Goal: Task Accomplishment & Management: Complete application form

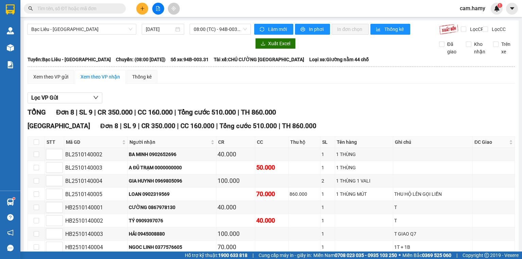
scroll to position [41, 0]
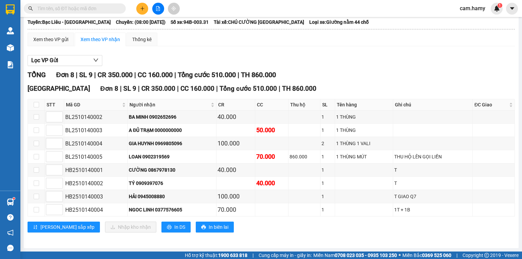
click at [140, 8] on icon "plus" at bounding box center [142, 8] width 5 height 5
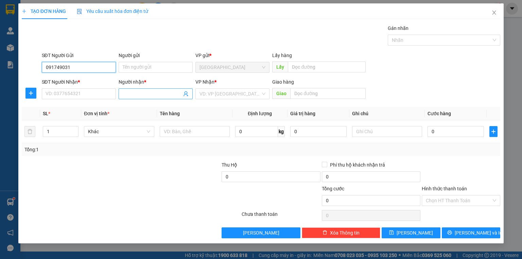
type input "0917490316"
click at [86, 69] on input "0917490316" at bounding box center [79, 67] width 74 height 11
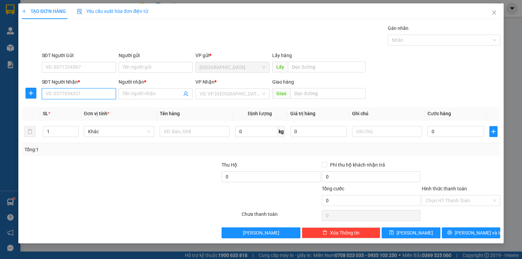
click at [74, 93] on input "SĐT Người Nhận *" at bounding box center [79, 93] width 74 height 11
paste input "0917490316"
type input "0917490316"
click at [82, 98] on input "0917490316" at bounding box center [79, 93] width 74 height 11
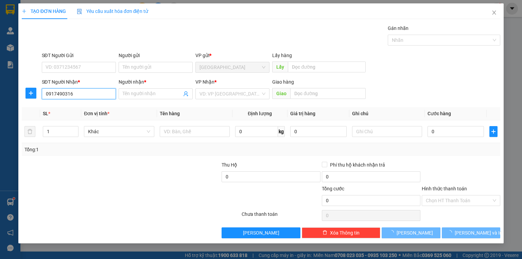
click at [84, 96] on input "0917490316" at bounding box center [79, 93] width 74 height 11
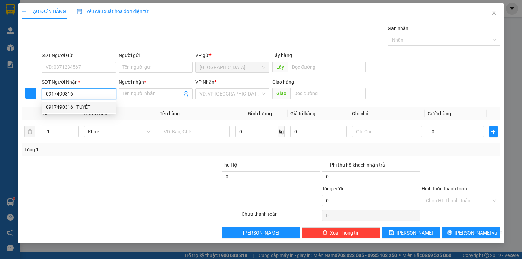
click at [82, 107] on div "0917490316 - TUYẾT" at bounding box center [79, 106] width 66 height 7
type input "TUYẾT"
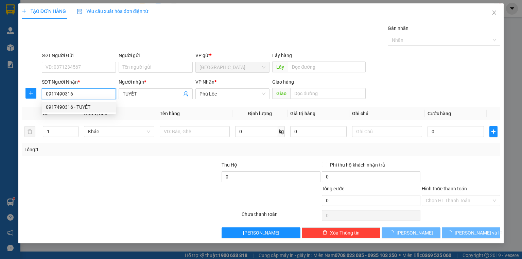
type input "80.000"
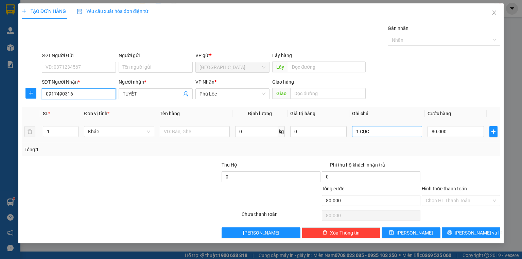
type input "0917490316"
click at [405, 133] on input "1 CỤC" at bounding box center [387, 131] width 70 height 11
type input "1 BAO"
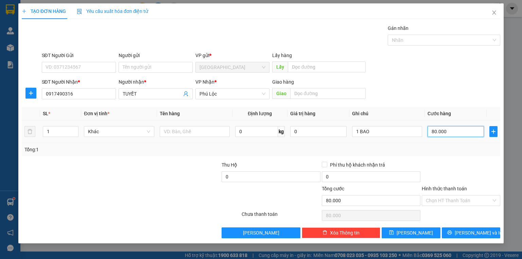
click at [445, 133] on input "80.000" at bounding box center [456, 131] width 56 height 11
type input "7"
type input "70"
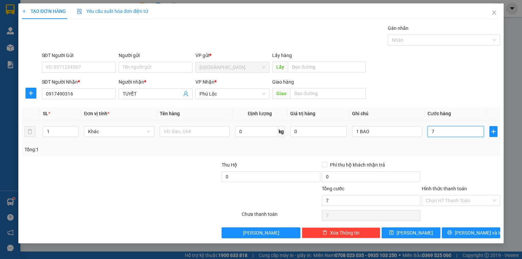
type input "70"
type input "70.000"
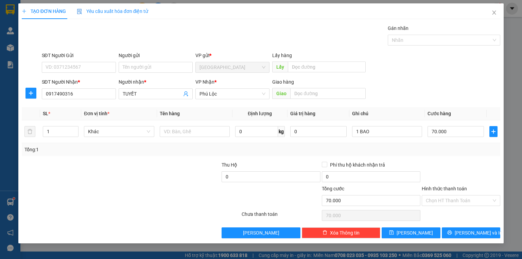
click at [464, 155] on div "Tổng: 1" at bounding box center [261, 149] width 479 height 13
click at [468, 132] on input "70.000" at bounding box center [456, 131] width 56 height 11
type input "6"
type input "60"
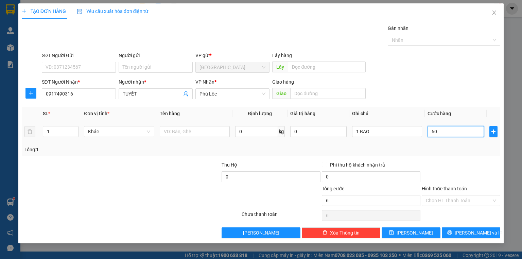
type input "60"
type input "60.000"
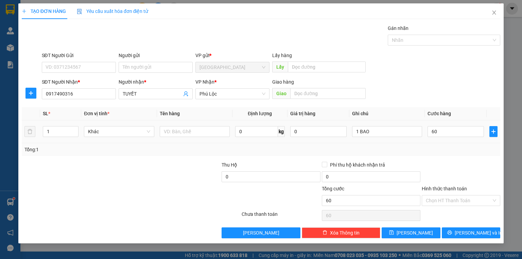
type input "60.000"
click at [461, 156] on div "Transit Pickup Surcharge Ids Transit Deliver Surcharge Ids Transit Deliver Surc…" at bounding box center [261, 131] width 479 height 214
click at [473, 230] on span "Lưu và In" at bounding box center [479, 232] width 48 height 7
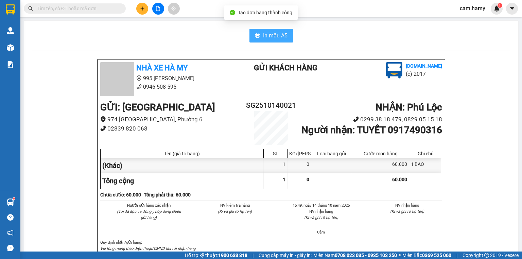
click at [280, 39] on span "In mẫu A5" at bounding box center [275, 35] width 24 height 8
click at [139, 6] on button at bounding box center [142, 9] width 12 height 12
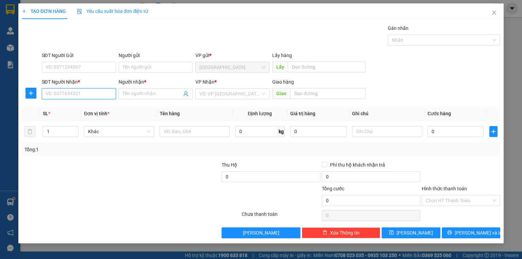
click at [95, 95] on input "SĐT Người Nhận *" at bounding box center [79, 93] width 74 height 11
type input "0824868894"
click at [85, 108] on div "0824868894 - HÀO" at bounding box center [79, 106] width 66 height 7
type input "HÀO"
type input "50.000"
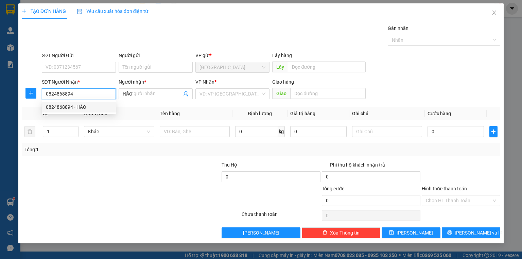
type input "50.000"
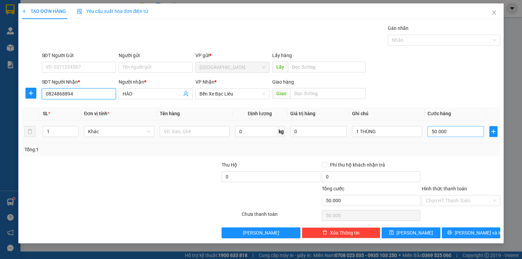
type input "0824868894"
click at [449, 134] on input "50.000" at bounding box center [456, 131] width 56 height 11
type input "6"
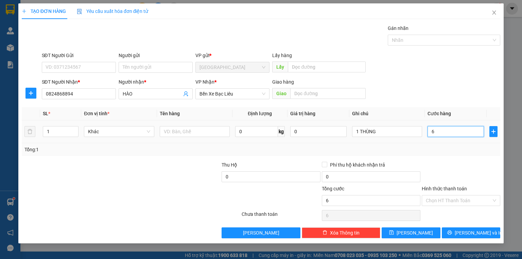
type input "60"
type input "60.000"
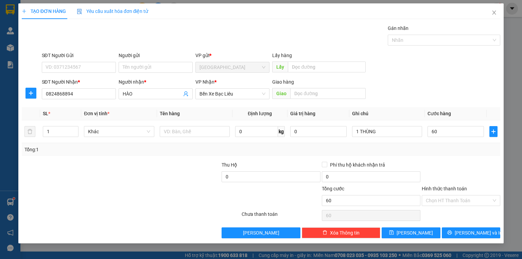
type input "60.000"
click at [459, 157] on div "Transit Pickup Surcharge Ids Transit Deliver Surcharge Ids Transit Deliver Surc…" at bounding box center [261, 131] width 479 height 214
click at [458, 161] on div at bounding box center [461, 173] width 80 height 24
drag, startPoint x: 457, startPoint y: 199, endPoint x: 457, endPoint y: 203, distance: 4.4
click at [457, 199] on input "Hình thức thanh toán" at bounding box center [459, 200] width 66 height 10
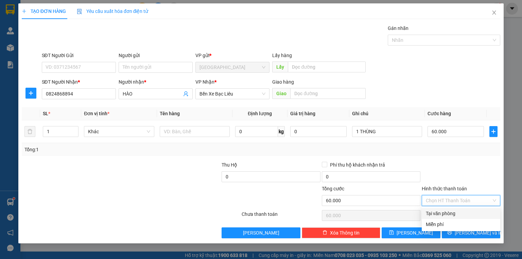
click at [446, 212] on div "Tại văn phòng" at bounding box center [461, 213] width 70 height 7
type input "0"
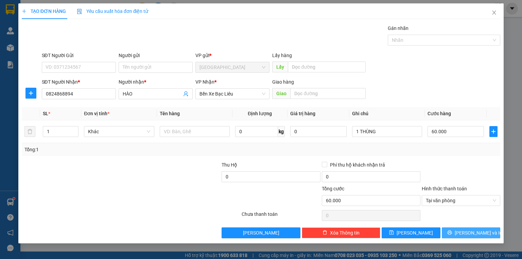
click at [464, 227] on button "Lưu và In" at bounding box center [471, 232] width 59 height 11
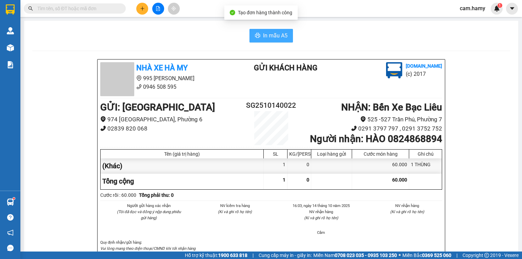
click at [264, 29] on button "In mẫu A5" at bounding box center [272, 36] width 44 height 14
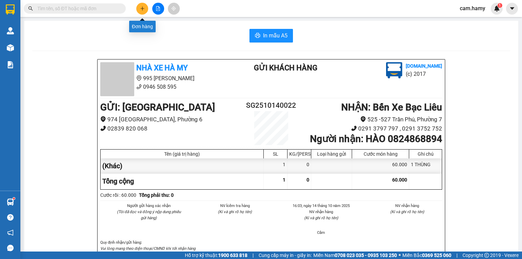
click at [144, 8] on icon "plus" at bounding box center [142, 8] width 5 height 5
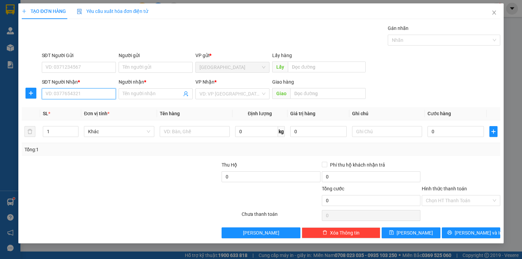
click at [93, 91] on input "SĐT Người Nhận *" at bounding box center [79, 93] width 74 height 11
click at [56, 93] on input "SĐT Người Nhận *" at bounding box center [79, 93] width 74 height 11
click at [55, 92] on input "SĐT Người Nhận *" at bounding box center [79, 93] width 74 height 11
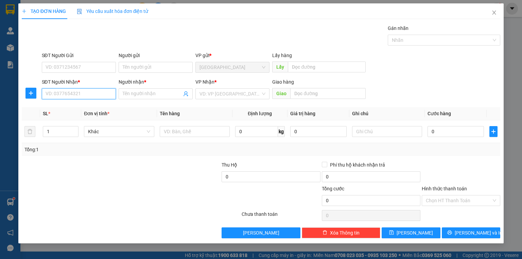
click at [55, 92] on input "SĐT Người Nhận *" at bounding box center [79, 93] width 74 height 11
drag, startPoint x: 235, startPoint y: 100, endPoint x: 233, endPoint y: 95, distance: 5.8
click at [235, 98] on div "VP Nhận * VD: VP Sài Gòn" at bounding box center [232, 90] width 74 height 24
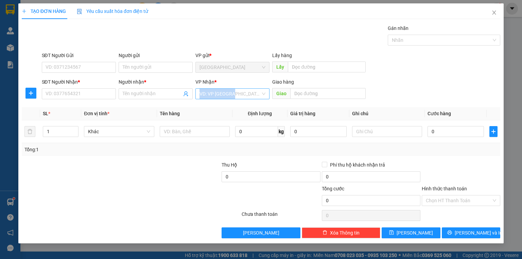
click at [233, 94] on input "search" at bounding box center [230, 94] width 61 height 10
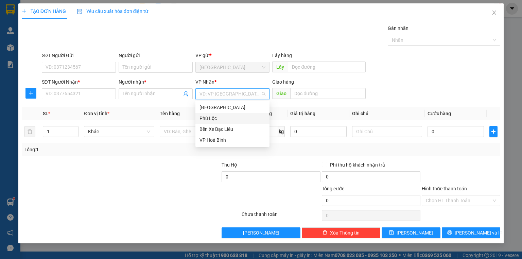
click at [227, 117] on div "Phú Lộc" at bounding box center [233, 118] width 66 height 7
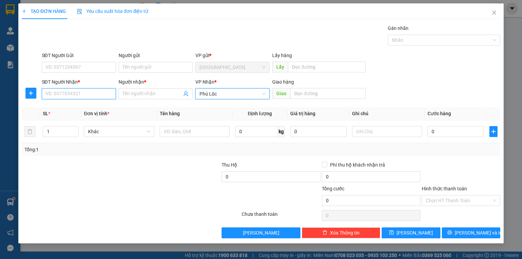
click at [91, 94] on input "SĐT Người Nhận *" at bounding box center [79, 93] width 74 height 11
click at [92, 94] on input "SĐT Người Nhận *" at bounding box center [79, 93] width 74 height 11
click at [94, 92] on input "SĐT Người Nhận *" at bounding box center [79, 93] width 74 height 11
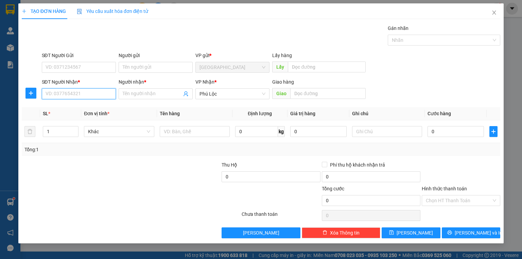
click at [94, 92] on input "SĐT Người Nhận *" at bounding box center [79, 93] width 74 height 11
click at [81, 93] on input "SĐT Người Nhận *" at bounding box center [79, 93] width 74 height 11
type input "0335505068"
click at [100, 108] on div "0335505068 - HỒNG PHÁT" at bounding box center [79, 106] width 67 height 7
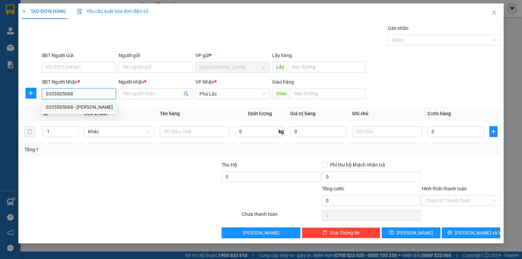
type input "HỒNG PHÁT"
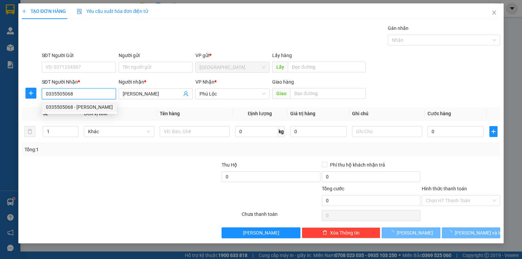
type input "100.000"
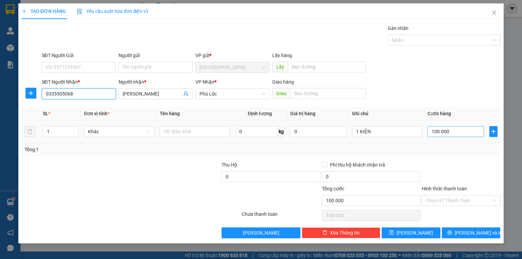
type input "0335505068"
click at [464, 133] on input "100.000" at bounding box center [456, 131] width 56 height 11
type input "3"
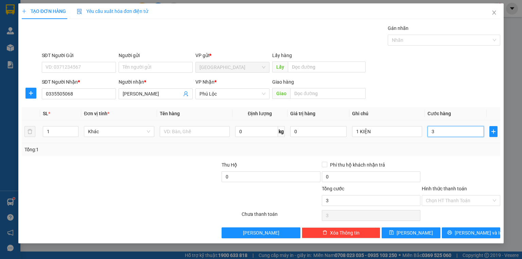
type input "30"
type input "30.000"
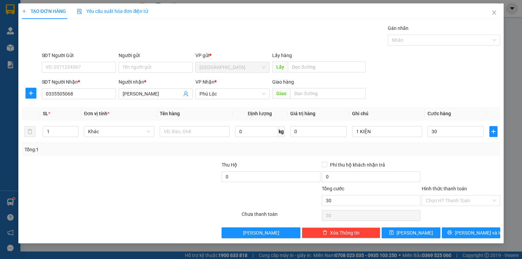
type input "30.000"
click at [430, 164] on div at bounding box center [461, 173] width 80 height 24
click at [473, 159] on div "Transit Pickup Surcharge Ids Transit Deliver Surcharge Ids Transit Deliver Surc…" at bounding box center [261, 131] width 479 height 214
click at [485, 235] on button "Lưu và In" at bounding box center [471, 232] width 59 height 11
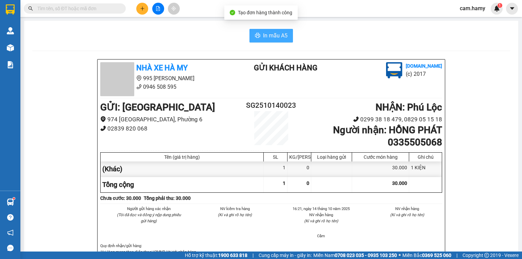
click at [282, 36] on span "In mẫu A5" at bounding box center [275, 35] width 24 height 8
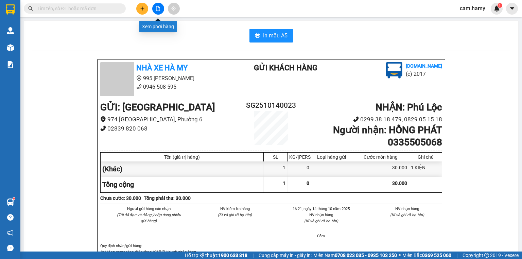
click at [145, 9] on button at bounding box center [142, 9] width 12 height 12
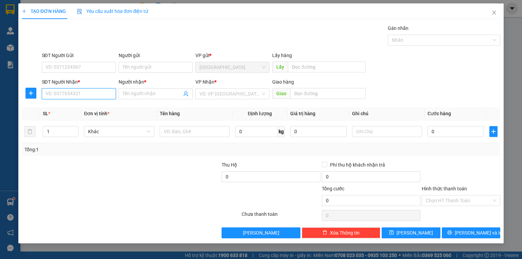
click at [86, 90] on input "SĐT Người Nhận *" at bounding box center [79, 93] width 74 height 11
click at [87, 90] on input "SĐT Người Nhận *" at bounding box center [79, 93] width 74 height 11
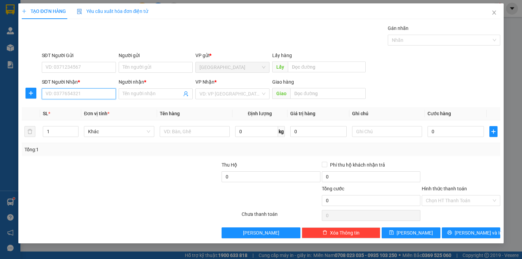
click at [87, 96] on input "SĐT Người Nhận *" at bounding box center [79, 93] width 74 height 11
click at [77, 89] on input "SĐT Người Nhận *" at bounding box center [79, 93] width 74 height 11
type input "0866708934"
click at [80, 103] on div "0866708934 - AN" at bounding box center [79, 106] width 66 height 7
type input "AN"
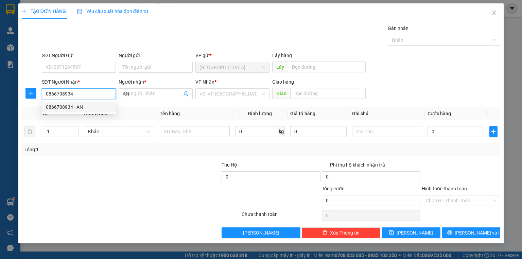
type input "400.000"
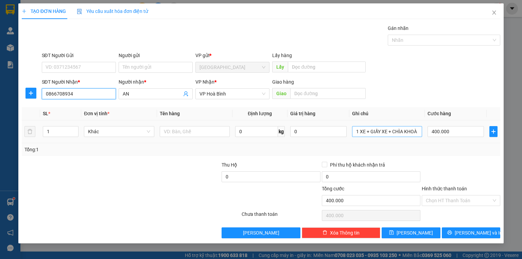
type input "0866708934"
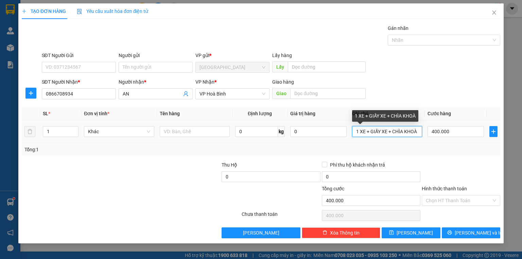
click at [389, 126] on div "Transit Pickup Surcharge Ids Transit Deliver Surcharge Ids Transit Deliver Surc…" at bounding box center [261, 131] width 479 height 214
click at [389, 126] on div "1 XE + GIẤY XE + CHÌA KHOÀ" at bounding box center [385, 118] width 66 height 16
drag, startPoint x: 389, startPoint y: 126, endPoint x: 390, endPoint y: 135, distance: 8.9
click at [389, 126] on div "1 XE + GIẤY XE + CHÌA KHOÀ" at bounding box center [385, 118] width 66 height 16
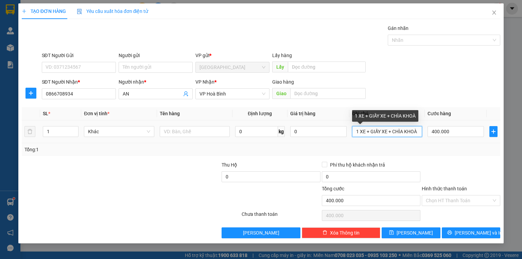
click at [390, 135] on input "1 XE + GIẤY XE + CHÌA KHOÀ" at bounding box center [387, 131] width 70 height 11
type input "1 GÓI"
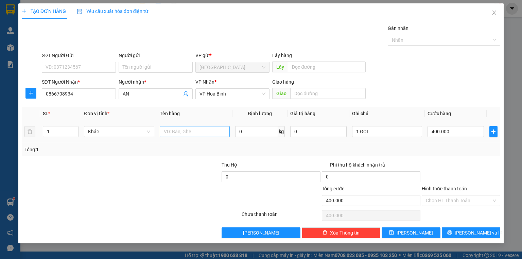
click at [213, 126] on div at bounding box center [195, 132] width 70 height 14
click at [210, 131] on input "text" at bounding box center [195, 131] width 70 height 11
type input "*"
type input "(TT)"
click at [447, 137] on div "400.000" at bounding box center [456, 132] width 56 height 14
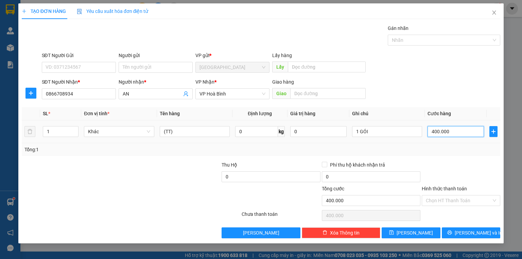
click at [448, 133] on input "400.000" at bounding box center [456, 131] width 56 height 11
type input "3"
type input "30"
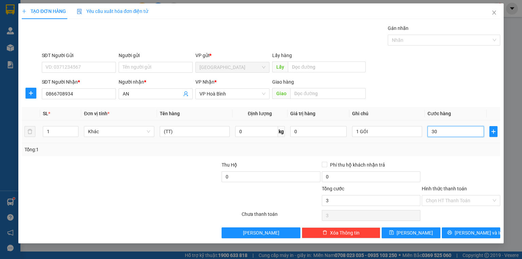
type input "30"
type input "30.000"
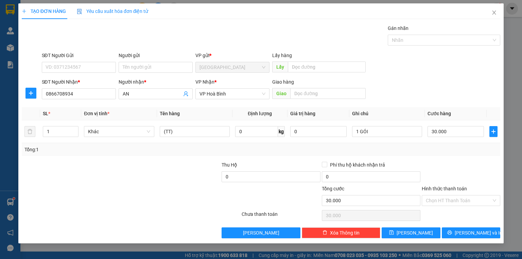
drag, startPoint x: 450, startPoint y: 146, endPoint x: 449, endPoint y: 182, distance: 36.0
click at [450, 146] on div "Tổng: 1" at bounding box center [260, 149] width 473 height 7
click at [463, 227] on button "Lưu và In" at bounding box center [471, 232] width 59 height 11
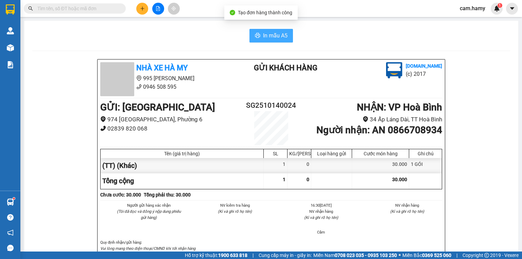
click at [281, 33] on span "In mẫu A5" at bounding box center [275, 35] width 24 height 8
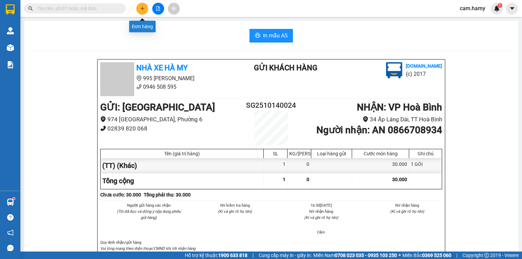
click at [144, 10] on icon "plus" at bounding box center [142, 8] width 5 height 5
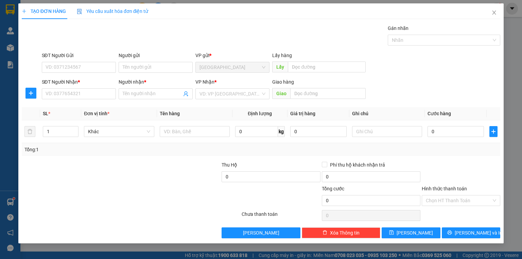
click at [63, 100] on div "SĐT Người Nhận * VD: 0377654321" at bounding box center [79, 90] width 74 height 24
click at [69, 92] on input "SĐT Người Nhận *" at bounding box center [79, 93] width 74 height 11
click at [69, 91] on input "SĐT Người Nhận *" at bounding box center [79, 93] width 74 height 11
click at [66, 86] on div "SĐT Người Nhận *" at bounding box center [79, 83] width 74 height 10
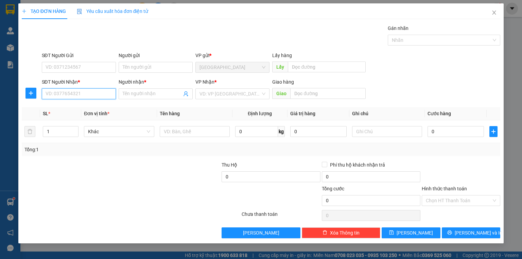
click at [67, 89] on input "SĐT Người Nhận *" at bounding box center [79, 93] width 74 height 11
click at [67, 90] on input "SĐT Người Nhận *" at bounding box center [79, 93] width 74 height 11
type input "0945034464"
click at [78, 103] on div "0945034464" at bounding box center [79, 107] width 74 height 11
type input "40.000"
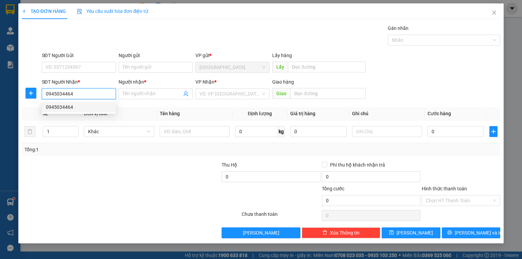
type input "40.000"
type input "0945034464"
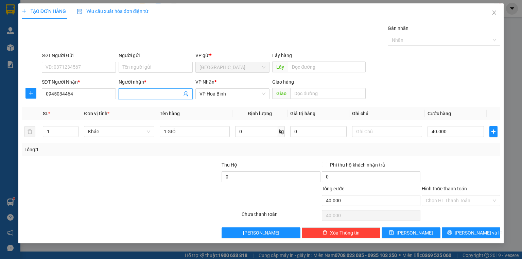
click at [147, 96] on input "Người nhận *" at bounding box center [152, 93] width 59 height 7
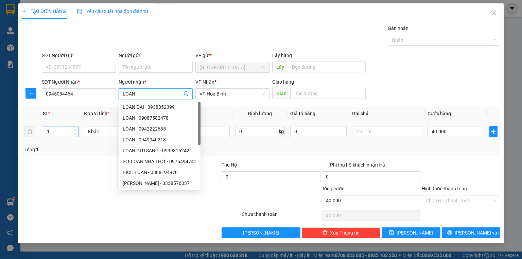
type input "LOAN"
type input "2"
click at [73, 126] on span "Increase Value" at bounding box center [74, 129] width 7 height 6
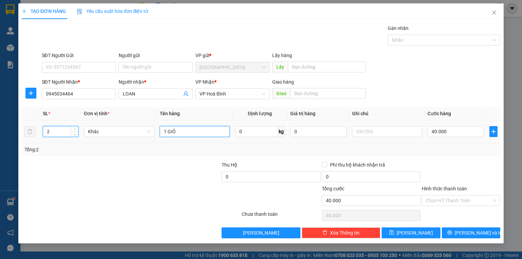
click at [221, 127] on input "1 GIỎ" at bounding box center [195, 131] width 70 height 11
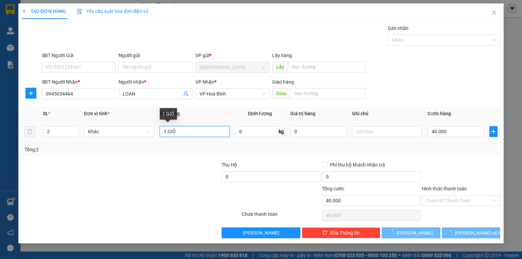
click at [221, 127] on input "1 GIỎ" at bounding box center [195, 131] width 70 height 11
click at [221, 128] on input "1 GIỎ" at bounding box center [195, 131] width 70 height 11
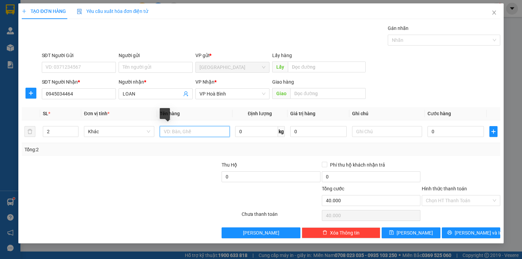
type input "0"
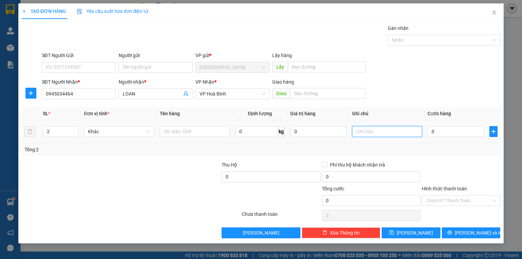
click at [386, 130] on input "text" at bounding box center [387, 131] width 70 height 11
type input "2 MÓN"
click at [459, 133] on input "0" at bounding box center [456, 131] width 56 height 11
type input "1"
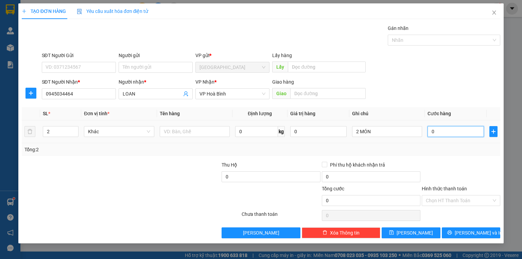
type input "1"
type input "10"
type input "100"
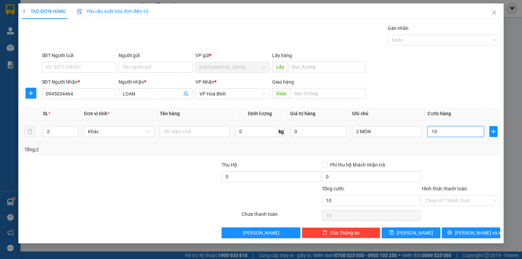
type input "100"
type input "100.000"
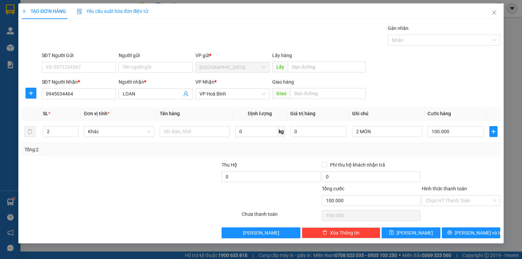
click at [484, 186] on div "Hình thức thanh toán" at bounding box center [461, 190] width 79 height 10
click at [456, 159] on div "Transit Pickup Surcharge Ids Transit Deliver Surcharge Ids Transit Deliver Surc…" at bounding box center [261, 131] width 479 height 214
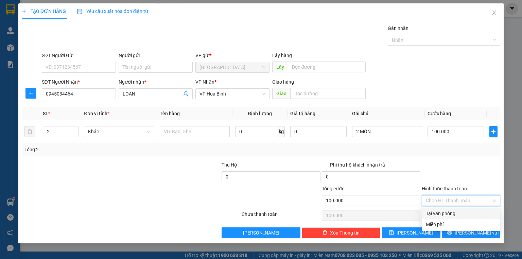
click at [458, 198] on input "Hình thức thanh toán" at bounding box center [459, 200] width 66 height 10
click at [461, 216] on div "Tại văn phòng" at bounding box center [461, 213] width 70 height 7
type input "0"
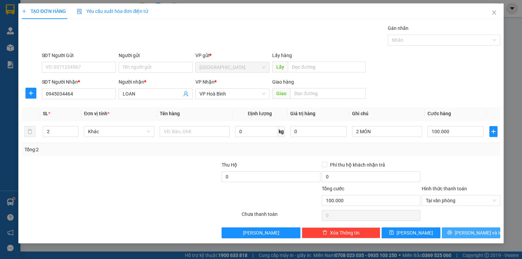
click at [468, 231] on span "Lưu và In" at bounding box center [479, 232] width 48 height 7
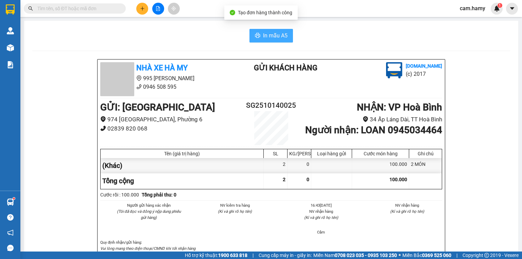
click at [278, 33] on span "In mẫu A5" at bounding box center [275, 35] width 24 height 8
click at [81, 10] on input "text" at bounding box center [77, 8] width 80 height 7
click at [97, 9] on input "text" at bounding box center [77, 8] width 80 height 7
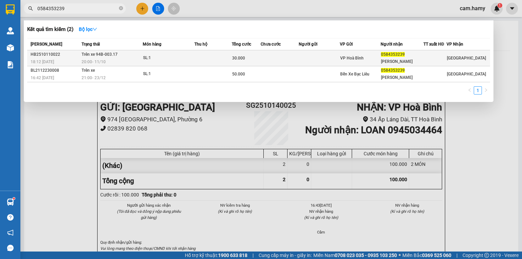
type input "0584353239"
click at [49, 61] on span "18:12 - 11/10" at bounding box center [42, 61] width 23 height 5
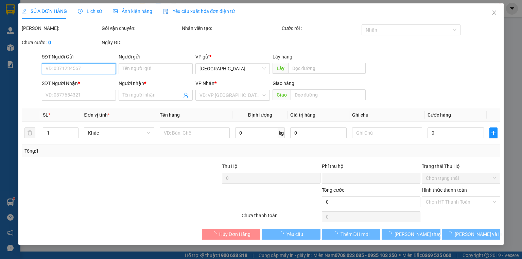
type input "0584353239"
type input "NGUYỄN"
type input "0"
type input "30.000"
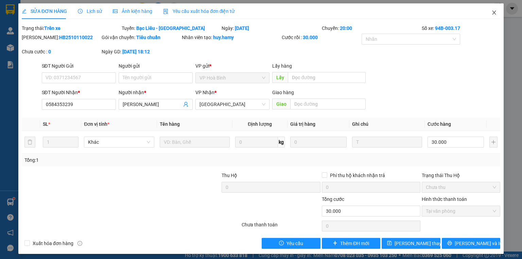
click at [493, 14] on icon "close" at bounding box center [494, 12] width 5 height 5
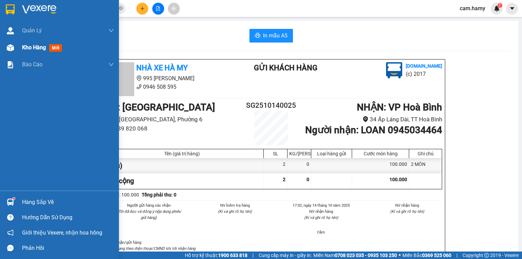
click at [25, 54] on div "Kho hàng mới" at bounding box center [68, 47] width 92 height 17
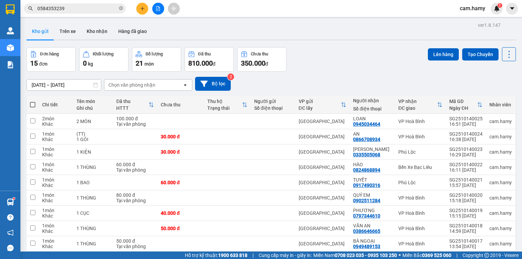
click at [137, 8] on button at bounding box center [142, 9] width 12 height 12
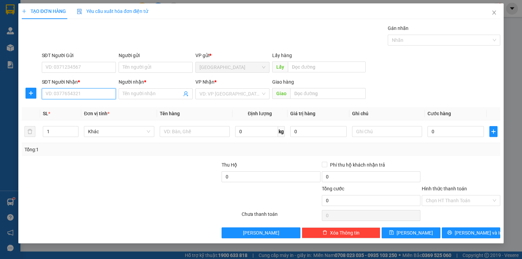
click at [69, 95] on input "SĐT Người Nhận *" at bounding box center [79, 93] width 74 height 11
type input "0961150677"
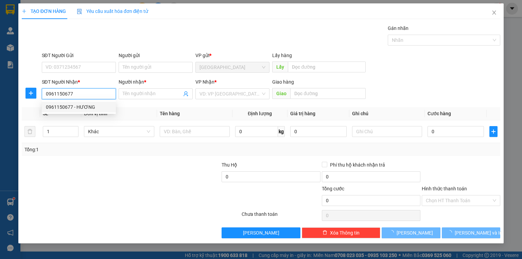
click at [73, 105] on div "0961150677 - HƯƠNG" at bounding box center [79, 106] width 66 height 7
type input "HƯƠNG"
type input "30.000"
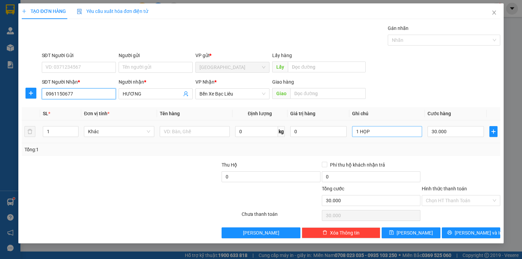
type input "0961150677"
click at [382, 134] on input "1 HỌP" at bounding box center [387, 131] width 70 height 11
click at [379, 134] on input "1 HỌP" at bounding box center [387, 131] width 70 height 11
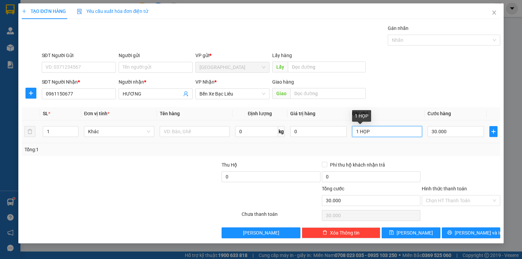
click at [379, 134] on input "1 HỌP" at bounding box center [387, 131] width 70 height 11
type input "1 THÙNG"
click at [461, 135] on input "30.000" at bounding box center [456, 131] width 56 height 11
type input "5"
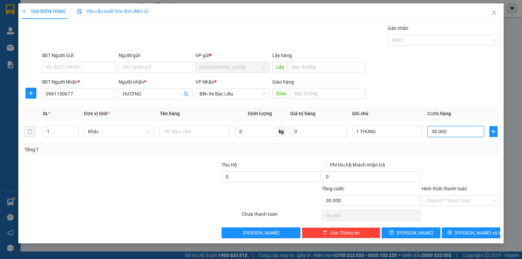
type input "5"
type input "50"
type input "50.000"
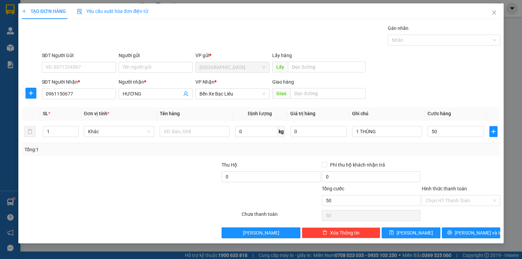
type input "50.000"
drag, startPoint x: 461, startPoint y: 145, endPoint x: 463, endPoint y: 154, distance: 8.5
click at [461, 150] on div "Tổng: 1" at bounding box center [260, 149] width 473 height 7
click at [432, 176] on div at bounding box center [461, 173] width 80 height 24
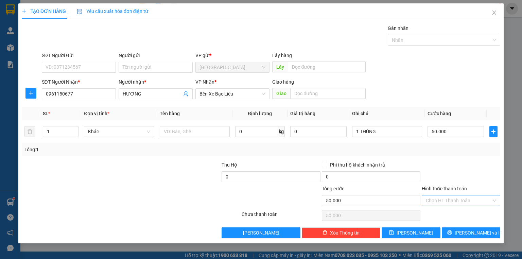
click at [442, 196] on input "Hình thức thanh toán" at bounding box center [459, 200] width 66 height 10
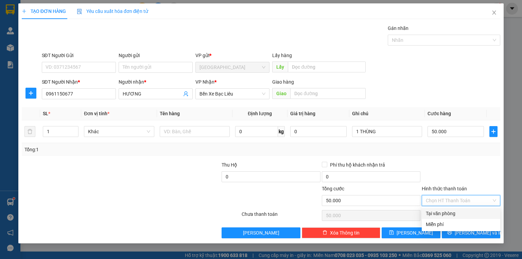
drag, startPoint x: 446, startPoint y: 216, endPoint x: 450, endPoint y: 222, distance: 7.3
click at [446, 217] on div "Tại văn phòng" at bounding box center [461, 213] width 70 height 7
type input "0"
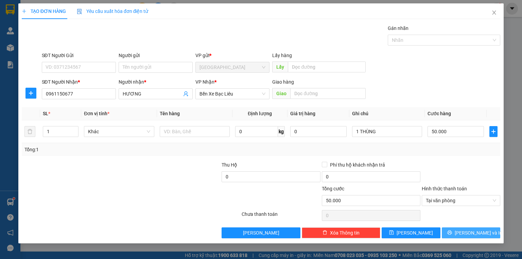
click at [452, 233] on icon "printer" at bounding box center [449, 232] width 5 height 5
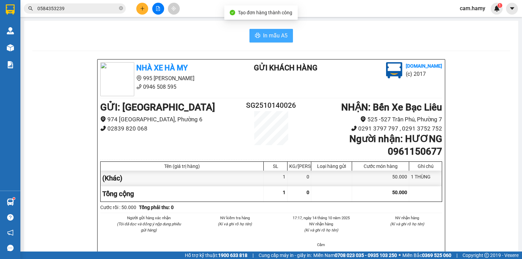
click at [276, 30] on button "In mẫu A5" at bounding box center [272, 36] width 44 height 14
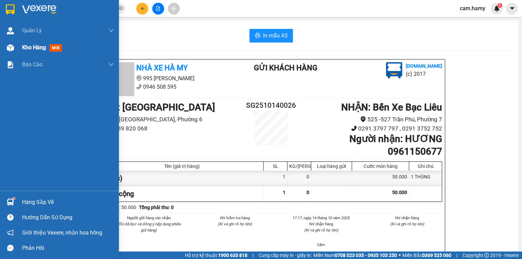
click at [12, 49] on img at bounding box center [10, 47] width 7 height 7
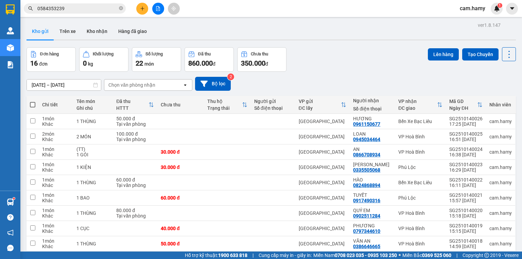
click at [143, 10] on icon "plus" at bounding box center [142, 8] width 5 height 5
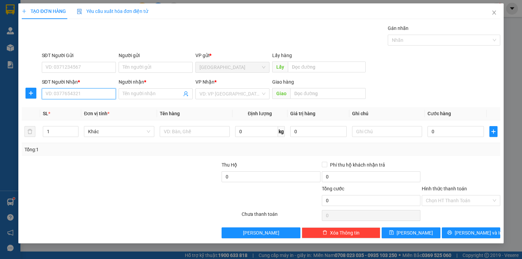
click at [76, 92] on input "SĐT Người Nhận *" at bounding box center [79, 93] width 74 height 11
click at [84, 105] on div "0822600724 - THẢO" at bounding box center [79, 106] width 66 height 7
type input "0822600724"
type input "THẢO"
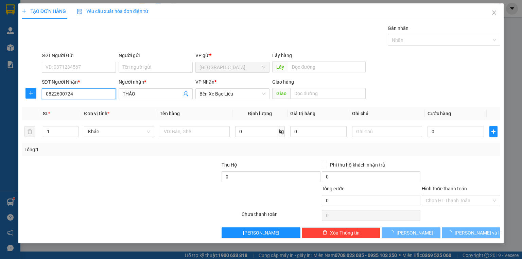
type input "40.000"
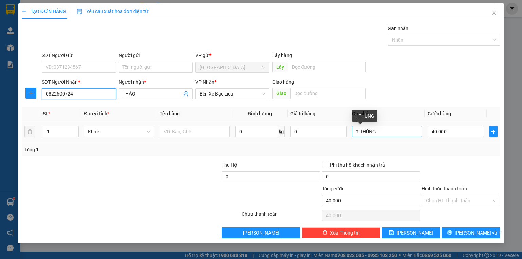
type input "0822600724"
click at [417, 130] on input "1 THÙNG" at bounding box center [387, 131] width 70 height 11
click at [416, 130] on input "1 THÙNG" at bounding box center [387, 131] width 70 height 11
type input "1 GÓI"
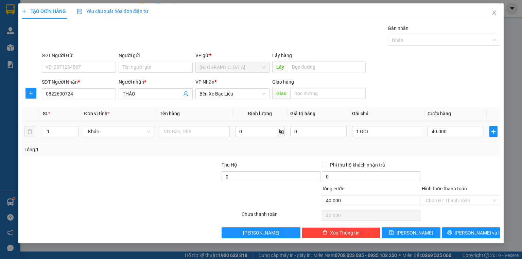
click at [217, 140] on td at bounding box center [194, 131] width 75 height 23
click at [218, 133] on input "text" at bounding box center [195, 131] width 70 height 11
type input "(TT)"
click at [451, 129] on input "40.000" at bounding box center [456, 131] width 56 height 11
type input "3"
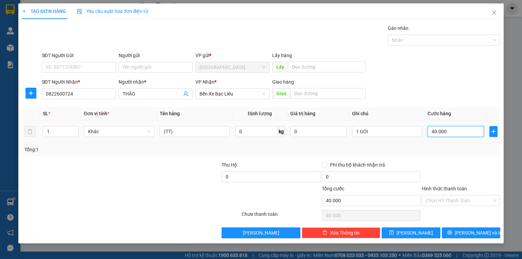
type input "3"
type input "30"
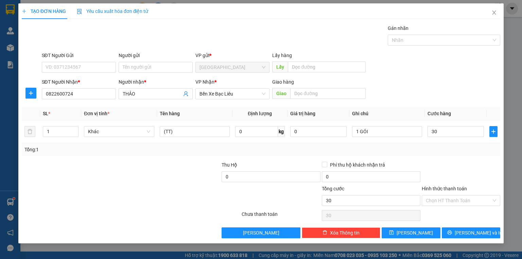
type input "30.000"
click at [453, 144] on div "Tổng: 1" at bounding box center [261, 149] width 479 height 13
click at [471, 233] on span "Lưu và In" at bounding box center [479, 232] width 48 height 7
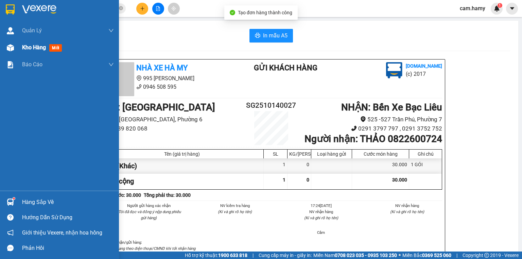
click at [22, 44] on span "Kho hàng" at bounding box center [34, 47] width 24 height 6
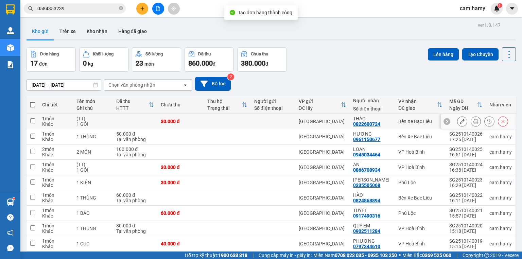
click at [471, 122] on button at bounding box center [476, 122] width 10 height 12
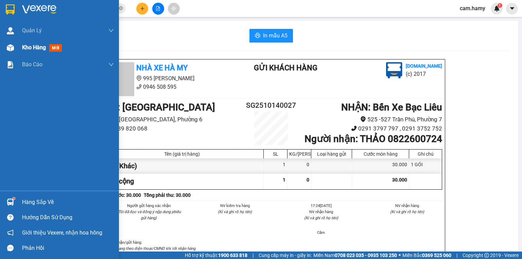
click at [12, 45] on img at bounding box center [10, 47] width 7 height 7
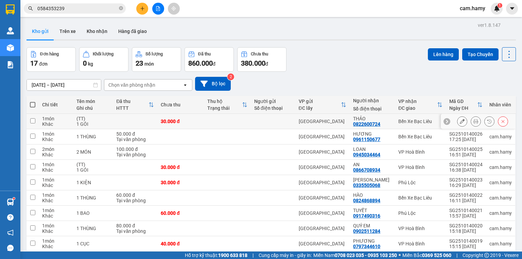
click at [458, 120] on button at bounding box center [463, 122] width 10 height 12
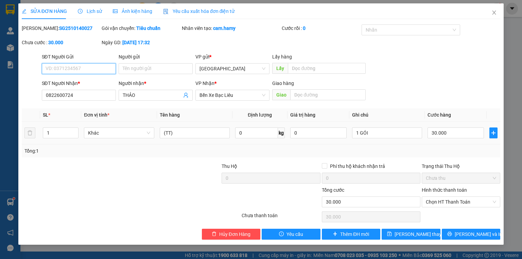
click at [454, 206] on span "Chọn HT Thanh Toán" at bounding box center [461, 202] width 70 height 10
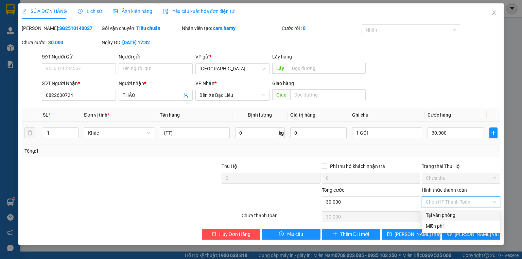
click at [444, 217] on div "Tại văn phòng" at bounding box center [461, 214] width 70 height 7
type input "0"
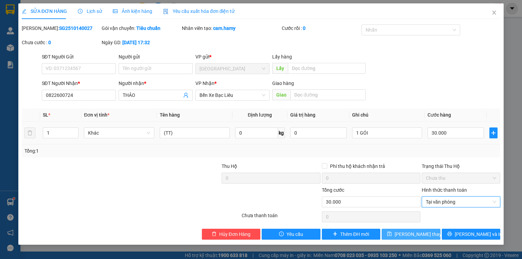
click at [420, 231] on span "Lưu thay đổi" at bounding box center [422, 233] width 54 height 7
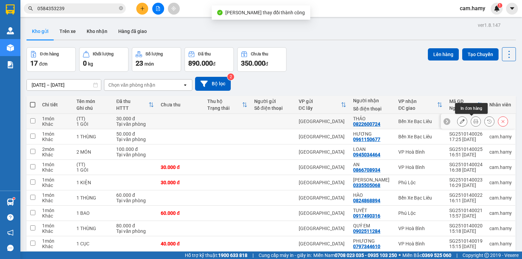
click at [477, 121] on div at bounding box center [476, 121] width 10 height 10
click at [475, 121] on button at bounding box center [476, 122] width 10 height 12
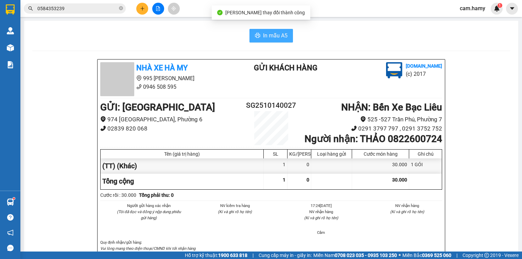
click at [275, 33] on span "In mẫu A5" at bounding box center [275, 35] width 24 height 8
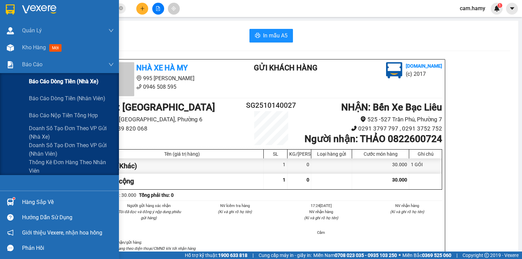
click at [31, 79] on span "Báo cáo dòng tiền (nhà xe)" at bounding box center [64, 81] width 70 height 8
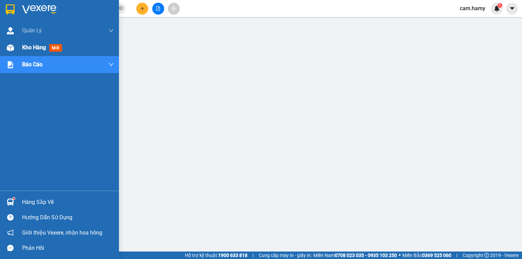
click at [33, 47] on span "Kho hàng" at bounding box center [34, 47] width 24 height 6
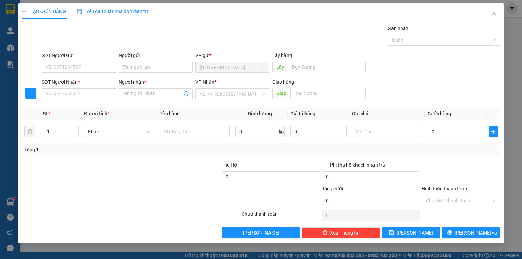
click at [67, 87] on div "SĐT Người Nhận *" at bounding box center [79, 83] width 74 height 10
click at [71, 93] on input "SĐT Người Nhận *" at bounding box center [79, 93] width 74 height 11
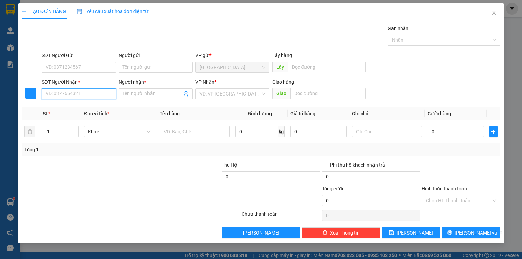
click at [71, 93] on input "SĐT Người Nhận *" at bounding box center [79, 93] width 74 height 11
click at [71, 92] on input "SĐT Người Nhận *" at bounding box center [79, 93] width 74 height 11
type input "0919727375"
click at [76, 104] on div "0919727375 - HÙNG" at bounding box center [79, 106] width 67 height 7
type input "HÙNG"
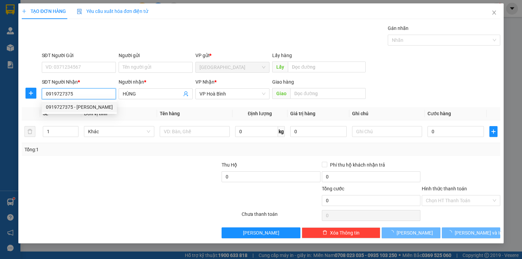
type input "70.000"
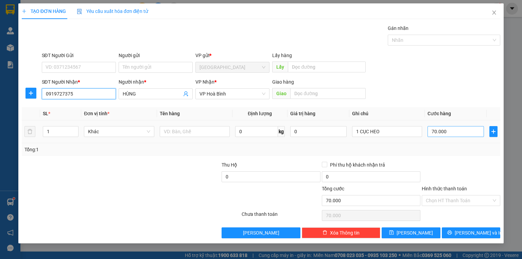
type input "0919727375"
click at [464, 131] on input "70.000" at bounding box center [456, 131] width 56 height 11
type input "1"
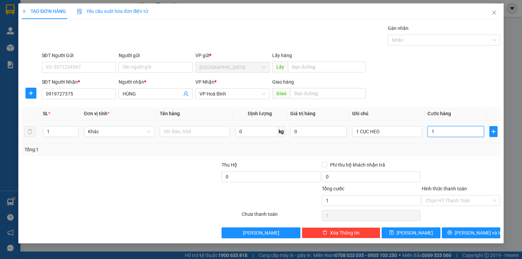
type input "15"
type input "150"
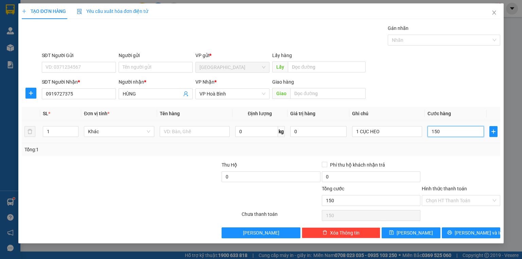
type input "150"
type input "150.000"
click at [464, 148] on div "Tổng: 1" at bounding box center [260, 149] width 473 height 7
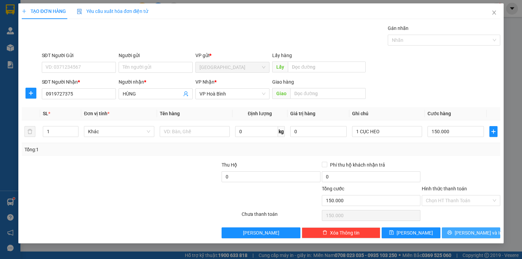
click at [452, 231] on icon "printer" at bounding box center [449, 232] width 5 height 5
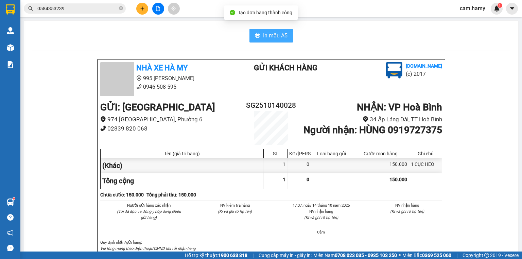
click at [270, 38] on span "In mẫu A5" at bounding box center [275, 35] width 24 height 8
click at [121, 9] on icon "close-circle" at bounding box center [121, 8] width 4 height 4
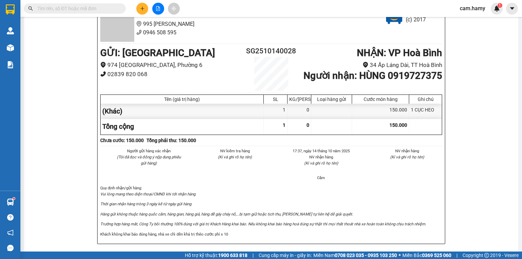
click at [145, 8] on button at bounding box center [142, 9] width 12 height 12
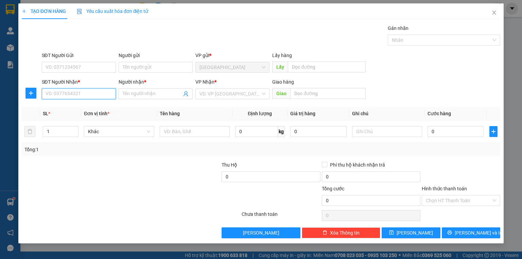
click at [85, 98] on input "SĐT Người Nhận *" at bounding box center [79, 93] width 74 height 11
type input "0918829318"
click at [91, 103] on div "0918829318 - THIỆN" at bounding box center [79, 106] width 66 height 7
type input "THIỆN"
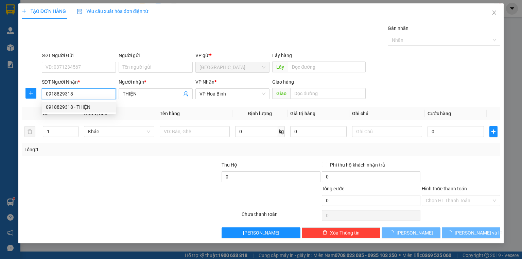
type input "250.000"
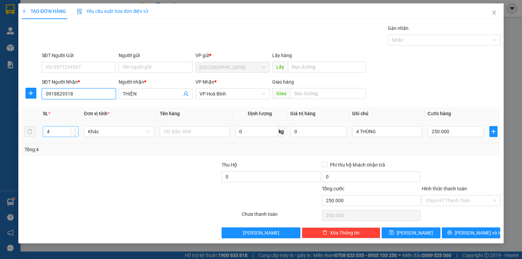
type input "0918829318"
click at [74, 129] on icon "up" at bounding box center [75, 130] width 2 height 2
type input "8"
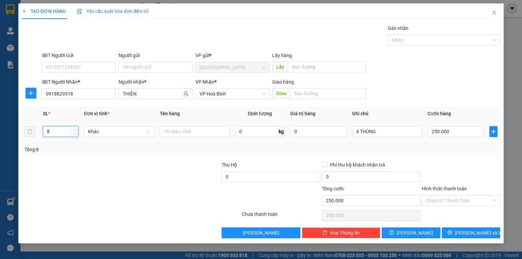
click at [74, 129] on icon "up" at bounding box center [75, 130] width 2 height 2
click at [359, 132] on input "4 THÙNG" at bounding box center [387, 131] width 70 height 11
type input "THÙNG"
type input "0"
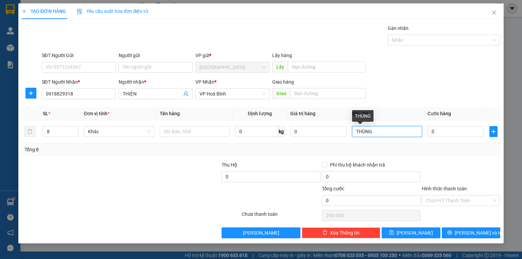
type input "0"
type input "8 THÙNG"
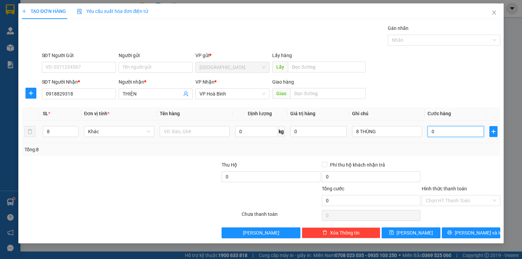
click at [467, 131] on input "0" at bounding box center [456, 131] width 56 height 11
type input "4"
type input "47"
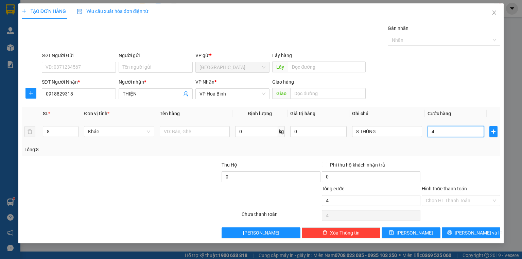
type input "47"
type input "470"
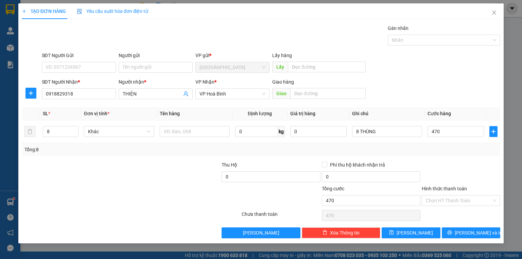
type input "470.000"
drag, startPoint x: 460, startPoint y: 158, endPoint x: 478, endPoint y: 203, distance: 47.7
click at [460, 159] on div "Transit Pickup Surcharge Ids Transit Deliver Surcharge Ids Transit Deliver Surc…" at bounding box center [261, 131] width 479 height 214
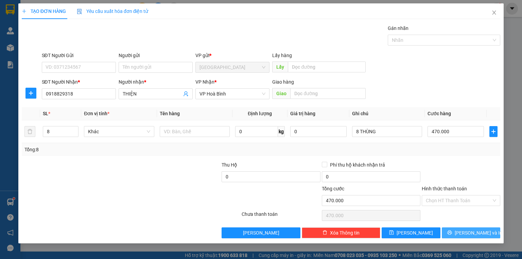
click at [484, 228] on button "Lưu và In" at bounding box center [471, 232] width 59 height 11
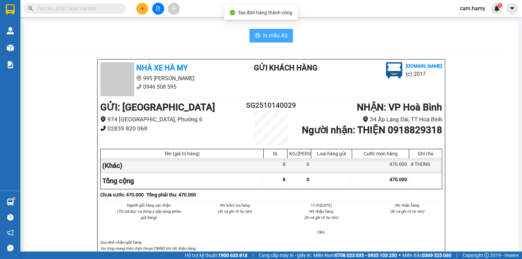
click at [265, 34] on span "In mẫu A5" at bounding box center [275, 35] width 24 height 8
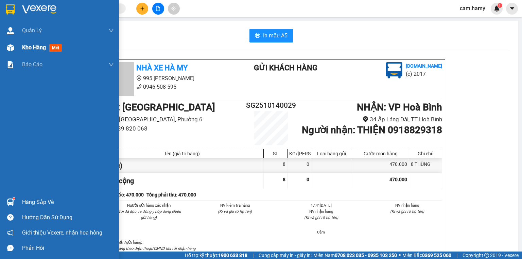
click at [33, 51] on div "Kho hàng mới" at bounding box center [43, 47] width 42 height 8
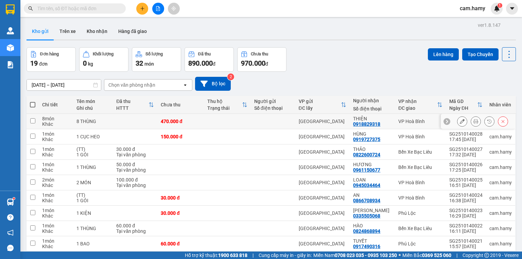
click at [458, 120] on button at bounding box center [463, 122] width 10 height 12
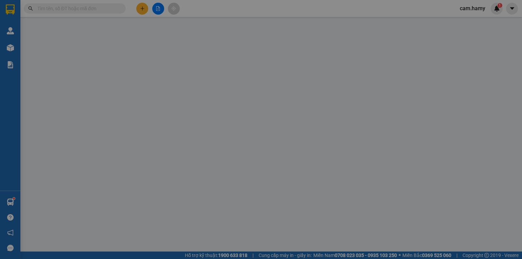
type input "0918829318"
type input "THIỆN"
type input "0"
type input "470.000"
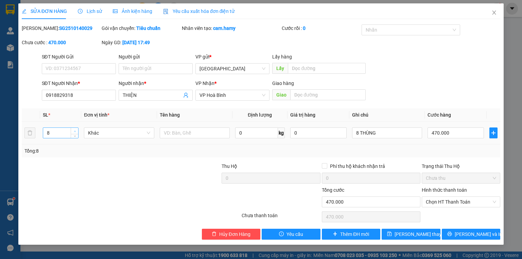
click at [71, 132] on span "Increase Value" at bounding box center [74, 131] width 7 height 6
type input "9"
click at [358, 134] on input "8 THÙNG" at bounding box center [387, 132] width 70 height 11
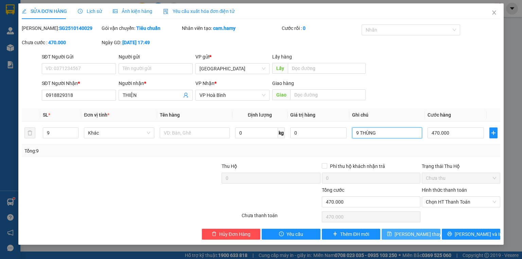
type input "9 THÙNG"
click at [427, 230] on span "Lưu thay đổi" at bounding box center [422, 233] width 54 height 7
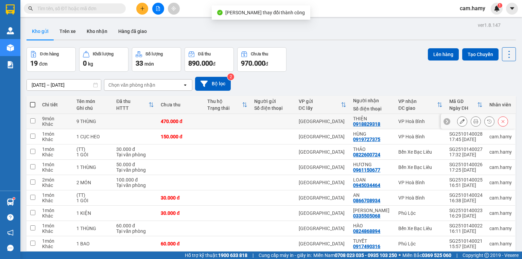
click at [471, 120] on div at bounding box center [476, 121] width 10 height 10
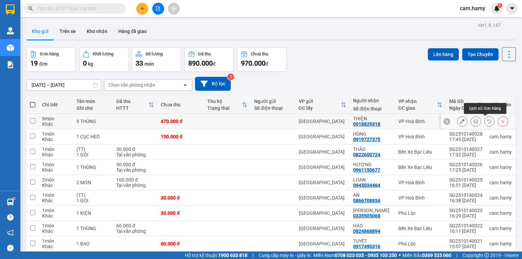
click at [475, 119] on button at bounding box center [476, 122] width 10 height 12
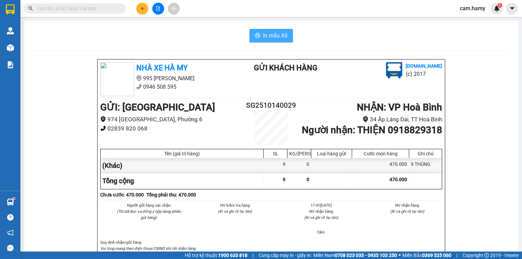
click at [278, 39] on span "In mẫu A5" at bounding box center [275, 35] width 24 height 8
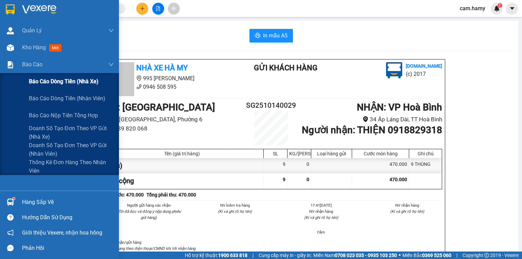
click at [44, 79] on span "Báo cáo dòng tiền (nhà xe)" at bounding box center [64, 81] width 70 height 8
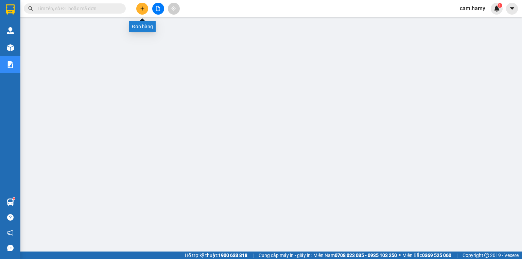
click at [140, 5] on button at bounding box center [142, 9] width 12 height 12
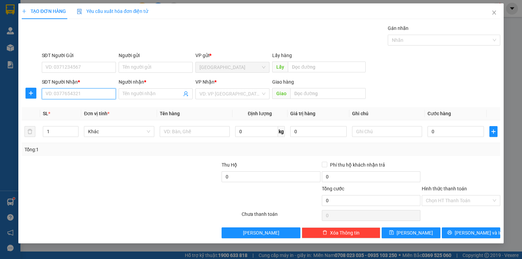
click at [97, 89] on input "SĐT Người Nhận *" at bounding box center [79, 93] width 74 height 11
click at [83, 109] on div "0396960050 - ANH KHANH" at bounding box center [79, 106] width 66 height 7
type input "0396960050"
type input "ANH KHANH"
type input "30.000"
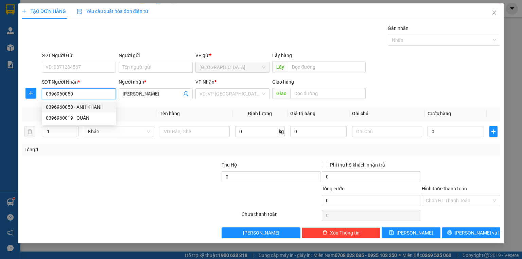
type input "30.000"
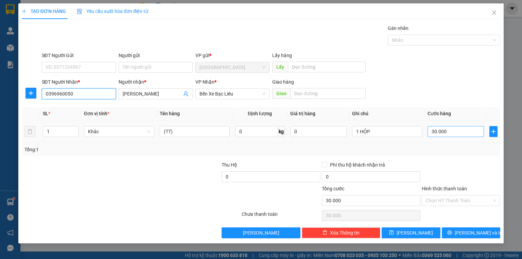
type input "0396960050"
click at [444, 132] on input "30.000" at bounding box center [456, 131] width 56 height 11
type input "4"
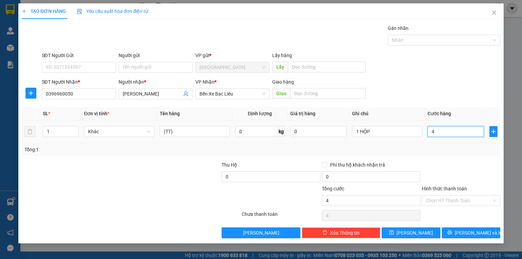
type input "40"
type input "40.000"
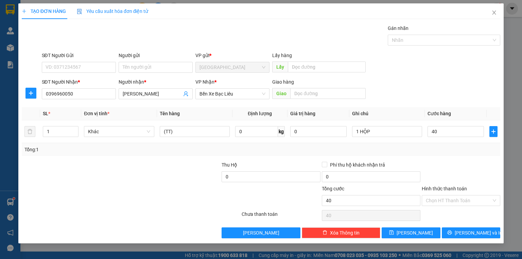
type input "40.000"
click at [436, 146] on div "Tổng: 1" at bounding box center [260, 149] width 473 height 7
click at [457, 197] on input "Hình thức thanh toán" at bounding box center [459, 200] width 66 height 10
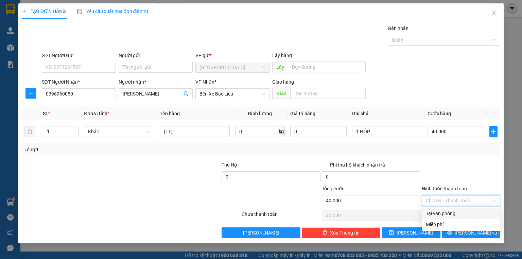
click at [453, 210] on div "Tại văn phòng" at bounding box center [461, 213] width 70 height 7
type input "0"
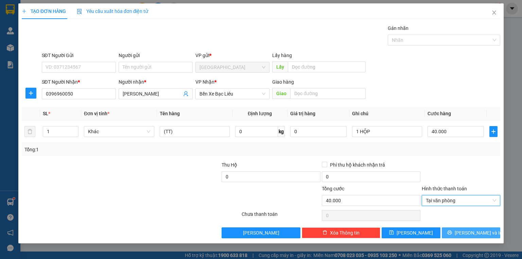
click at [455, 227] on button "Lưu và In" at bounding box center [471, 232] width 59 height 11
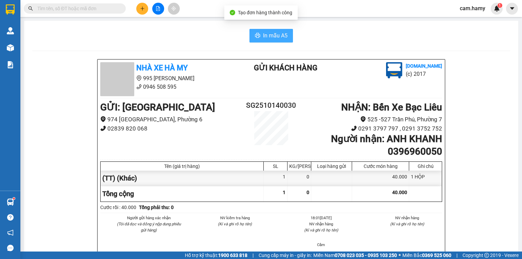
click at [280, 39] on span "In mẫu A5" at bounding box center [275, 35] width 24 height 8
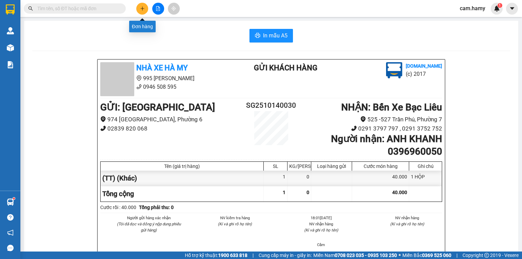
click at [142, 3] on button at bounding box center [142, 9] width 12 height 12
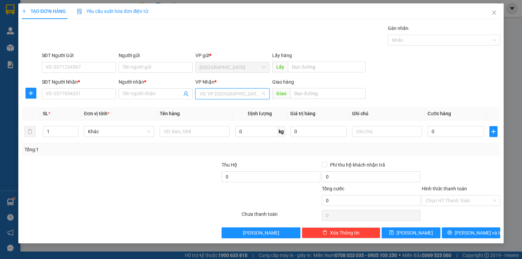
click at [227, 96] on input "search" at bounding box center [230, 94] width 61 height 10
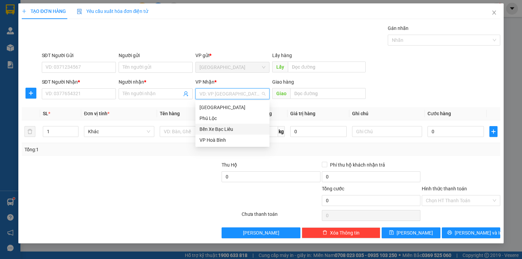
click at [217, 131] on div "Bến Xe Bạc Liêu" at bounding box center [233, 128] width 66 height 7
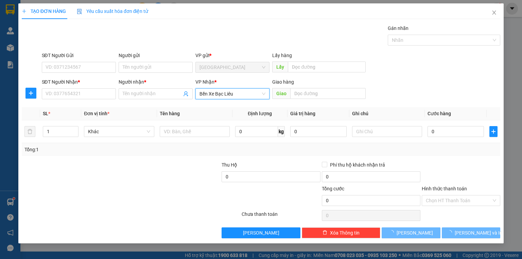
drag, startPoint x: 216, startPoint y: 90, endPoint x: 219, endPoint y: 105, distance: 15.9
click at [216, 90] on span "Bến Xe Bạc Liêu" at bounding box center [233, 94] width 66 height 10
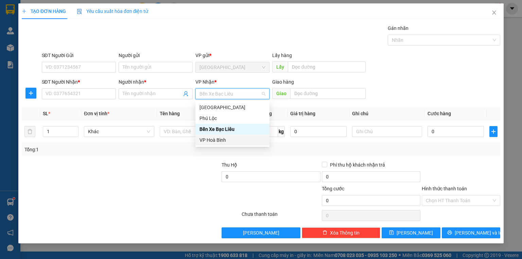
click at [212, 142] on div "VP Hoà Bình" at bounding box center [233, 139] width 66 height 7
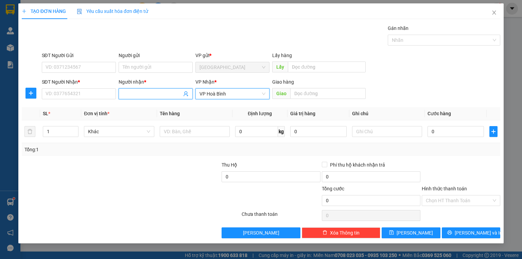
click at [160, 96] on input "Người nhận *" at bounding box center [152, 93] width 59 height 7
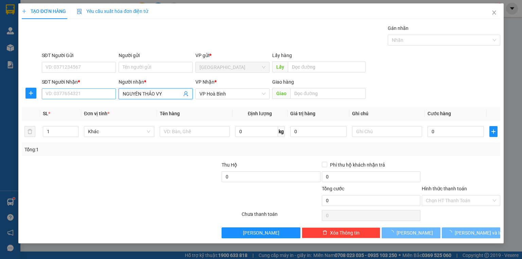
type input "NGUYÊN THẢO VY"
click at [94, 95] on input "SĐT Người Nhận *" at bounding box center [79, 93] width 74 height 11
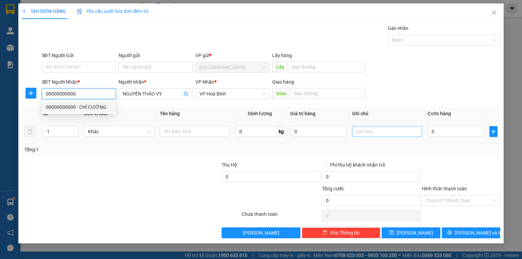
type input "00000000000"
click at [381, 132] on input "text" at bounding box center [387, 131] width 70 height 11
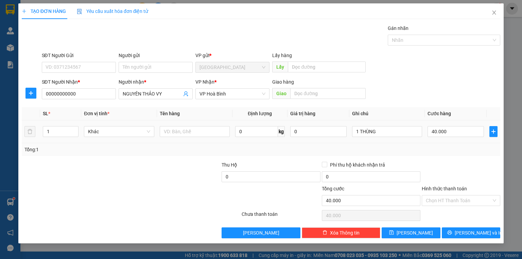
click at [444, 156] on div "Transit Pickup Surcharge Ids Transit Deliver Surcharge Ids Transit Deliver Surc…" at bounding box center [261, 131] width 479 height 214
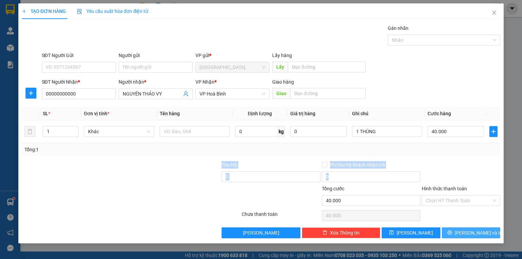
click at [475, 230] on span "Lưu và In" at bounding box center [479, 232] width 48 height 7
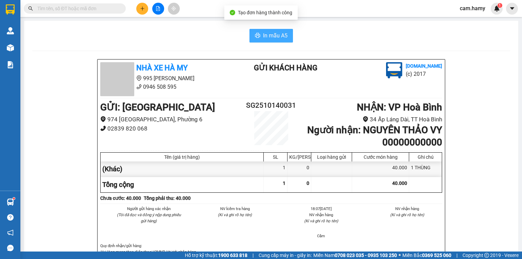
click at [279, 36] on span "In mẫu A5" at bounding box center [275, 35] width 24 height 8
click at [159, 9] on icon "file-add" at bounding box center [158, 8] width 4 height 5
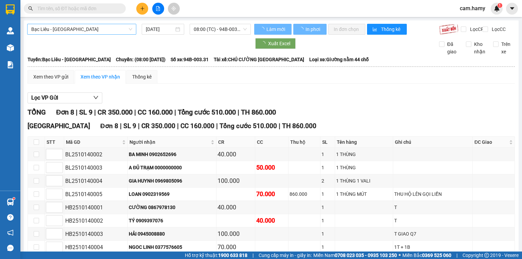
click at [101, 28] on span "Bạc Liêu - Sài Gòn" at bounding box center [81, 29] width 101 height 10
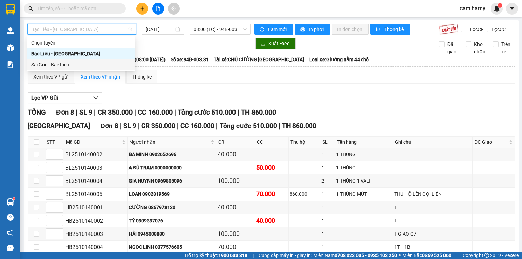
click at [113, 65] on div "Sài Gòn - Bạc Liêu" at bounding box center [81, 64] width 100 height 7
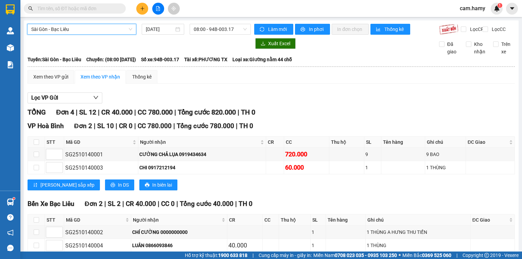
click at [223, 35] on div "Sài Gòn - Bạc Liêu Sài Gòn - Bạc Liêu 14/10/2025 08:00 - 94B-003.17" at bounding box center [139, 29] width 224 height 11
click at [223, 34] on span "08:00 - 94B-003.17" at bounding box center [220, 29] width 53 height 10
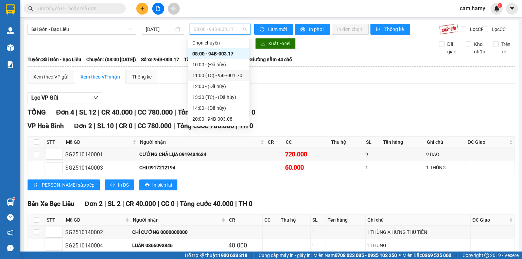
click at [226, 77] on div "11:00 (TC) - 94E-001.70" at bounding box center [218, 75] width 53 height 7
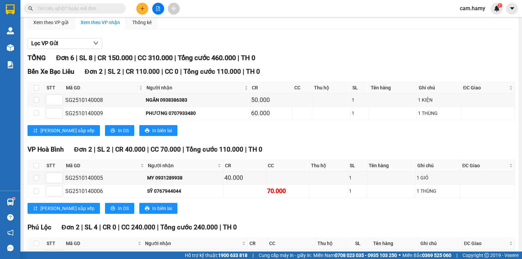
scroll to position [109, 0]
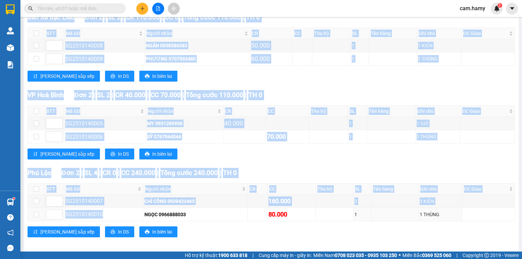
drag, startPoint x: 136, startPoint y: 216, endPoint x: 236, endPoint y: 227, distance: 100.2
click at [234, 227] on div "Phú Lộc Đơn 2 | SL 4 | CR 0 | CC 240.000 | Tổng cước 240.000 | TH 0 STT Mã GD…" at bounding box center [271, 205] width 487 height 74
click at [253, 234] on div "Lưu sắp xếp In DS In biên lai" at bounding box center [271, 231] width 487 height 11
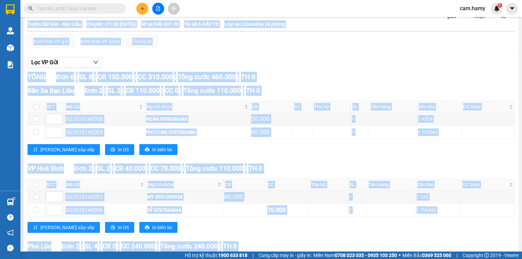
scroll to position [0, 0]
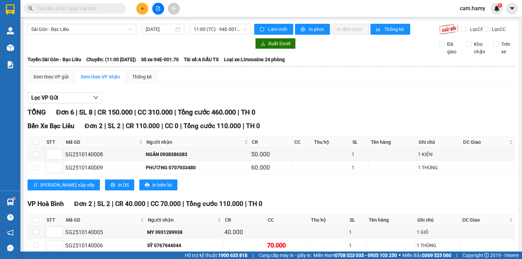
click at [233, 35] on div "Sài Gòn - Bạc Liêu 14/10/2025 11:00 (TC) - 94E-001.70" at bounding box center [139, 29] width 224 height 11
click at [233, 30] on span "11:00 (TC) - 94E-001.70" at bounding box center [220, 29] width 53 height 10
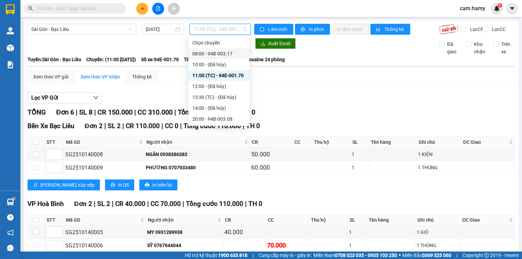
click at [193, 55] on div "08:00 - 94B-003.17" at bounding box center [218, 53] width 53 height 7
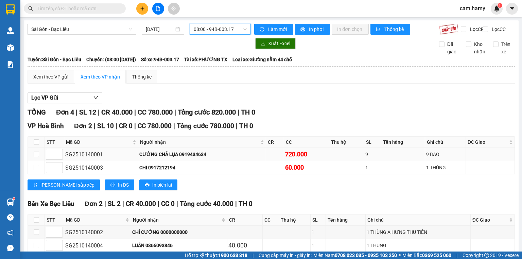
scroll to position [40, 0]
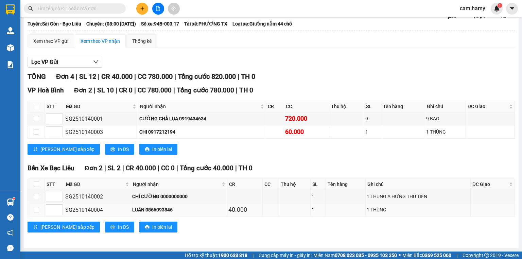
click at [164, 211] on div "LUÂN 0866093846" at bounding box center [179, 209] width 94 height 7
click at [172, 212] on div "LUÂN 0866093846" at bounding box center [179, 209] width 94 height 7
click at [131, 206] on td "LUÂN 0866093846" at bounding box center [179, 209] width 97 height 13
drag, startPoint x: 129, startPoint y: 207, endPoint x: 141, endPoint y: 207, distance: 12.2
click at [132, 207] on div "LUÂN 0866093846" at bounding box center [179, 209] width 94 height 7
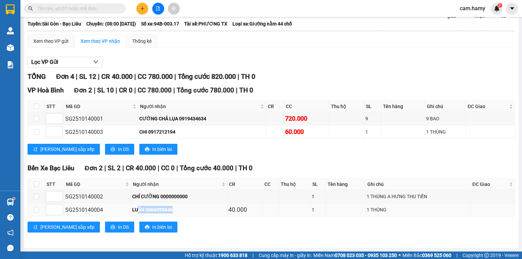
drag, startPoint x: 141, startPoint y: 207, endPoint x: 194, endPoint y: 212, distance: 52.9
click at [193, 211] on div "LUÂN 0866093846" at bounding box center [179, 209] width 94 height 7
click at [207, 218] on div "Bến Xe Bạc Liêu Đơn 2 | SL 2 | CR 40.000 | CC 0 | Tổng cước 40.000 | TH 0 STT M…" at bounding box center [271, 200] width 487 height 74
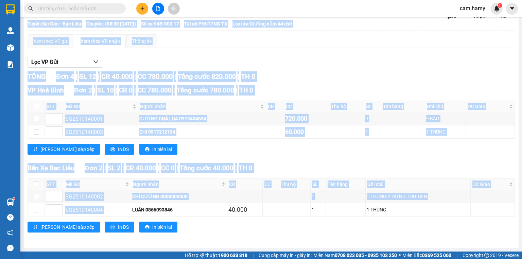
drag, startPoint x: 129, startPoint y: 211, endPoint x: 206, endPoint y: 218, distance: 76.8
click at [206, 218] on div "Bến Xe Bạc Liêu Đơn 2 | SL 2 | CR 40.000 | CC 0 | Tổng cước 40.000 | TH 0 STT M…" at bounding box center [271, 200] width 487 height 74
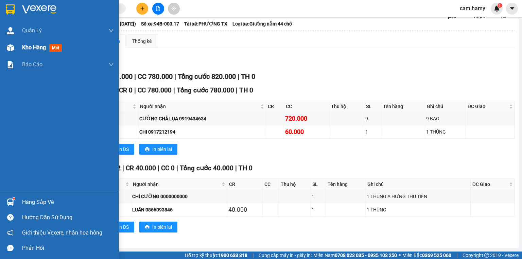
click at [20, 50] on div "Kho hàng mới" at bounding box center [59, 47] width 119 height 17
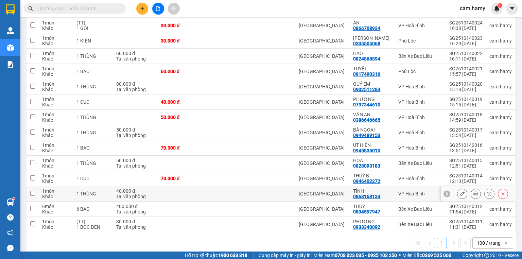
scroll to position [209, 0]
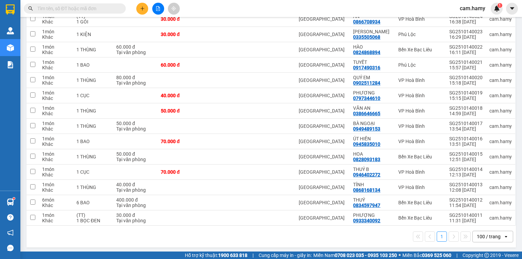
click at [147, 9] on button at bounding box center [142, 9] width 12 height 12
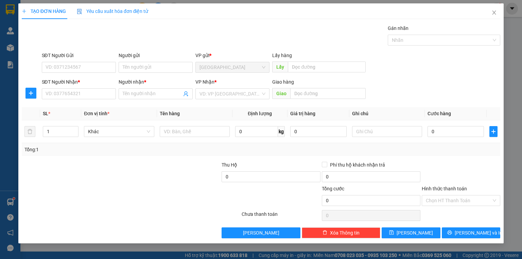
click at [90, 84] on div "SĐT Người Nhận *" at bounding box center [79, 81] width 74 height 7
click at [90, 88] on input "SĐT Người Nhận *" at bounding box center [79, 93] width 74 height 11
click at [56, 98] on input "SĐT Người Nhận *" at bounding box center [79, 93] width 74 height 11
click at [57, 97] on input "09718714415" at bounding box center [79, 93] width 74 height 11
click at [62, 97] on input "09718714415" at bounding box center [79, 93] width 74 height 11
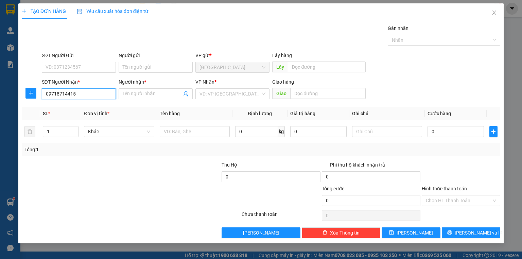
click at [63, 97] on input "09718714415" at bounding box center [79, 93] width 74 height 11
click at [81, 94] on input "0971874415" at bounding box center [79, 93] width 74 height 11
click at [82, 109] on div "0971874415 - A KỲ" at bounding box center [79, 106] width 66 height 7
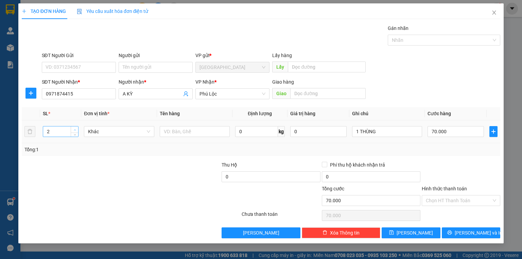
click at [73, 128] on span "up" at bounding box center [75, 130] width 4 height 4
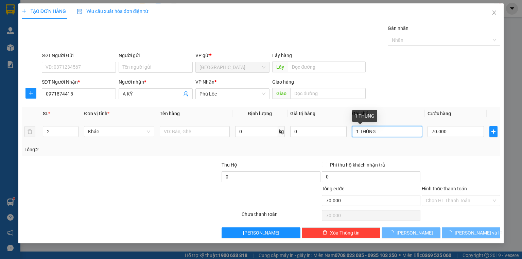
click at [380, 131] on input "1 THÙNG" at bounding box center [387, 131] width 70 height 11
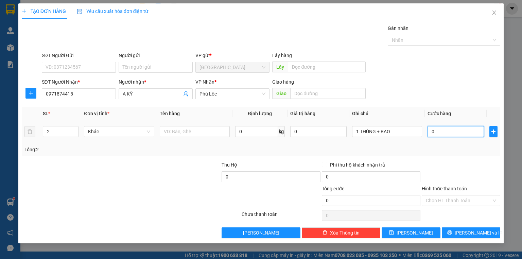
click at [443, 132] on input "0" at bounding box center [456, 131] width 56 height 11
click at [444, 152] on div "Tổng: 2" at bounding box center [260, 149] width 473 height 7
click at [445, 126] on input "100.000" at bounding box center [456, 131] width 56 height 11
click at [456, 150] on div "Tổng: 2" at bounding box center [260, 149] width 473 height 7
click at [450, 197] on input "Hình thức thanh toán" at bounding box center [459, 200] width 66 height 10
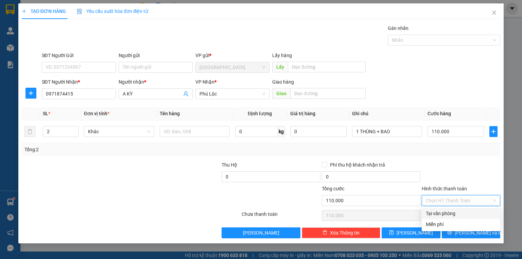
click at [447, 207] on div "Transit Pickup Surcharge Ids Transit Deliver Surcharge Ids Transit Deliver Surc…" at bounding box center [261, 131] width 479 height 214
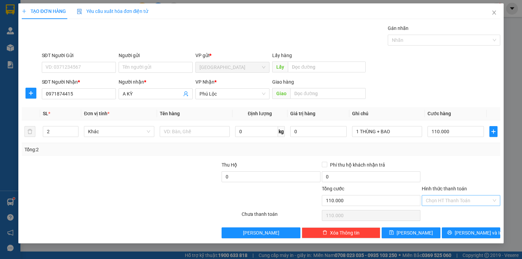
click at [452, 199] on input "Hình thức thanh toán" at bounding box center [459, 200] width 66 height 10
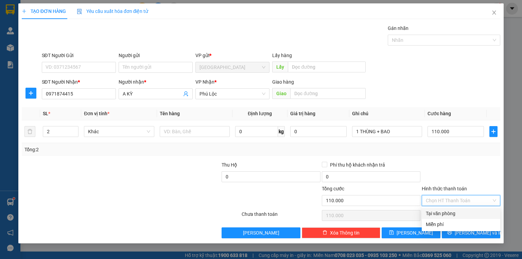
click at [452, 211] on div "Tại văn phòng" at bounding box center [461, 213] width 70 height 7
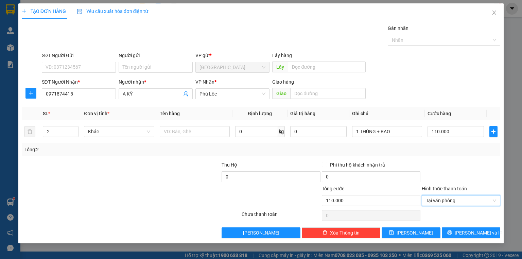
click at [473, 246] on div "TẠO ĐƠN HÀNG Yêu cầu xuất hóa đơn điện tử Transit Pickup Surcharge Ids Transit …" at bounding box center [261, 129] width 522 height 259
click at [452, 233] on icon "printer" at bounding box center [449, 232] width 5 height 5
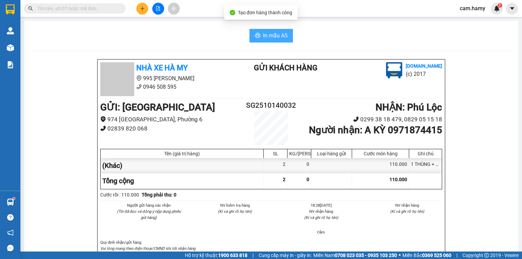
click at [272, 37] on span "In mẫu A5" at bounding box center [275, 35] width 24 height 8
click at [264, 39] on span "In mẫu A5" at bounding box center [275, 35] width 24 height 8
click at [138, 8] on button at bounding box center [142, 9] width 12 height 12
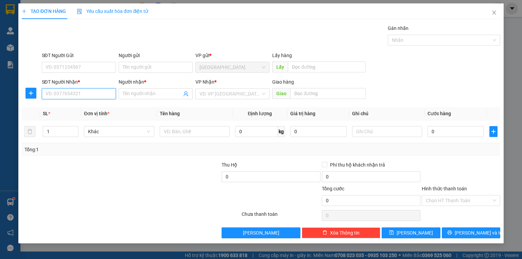
click at [73, 96] on input "SĐT Người Nhận *" at bounding box center [79, 93] width 74 height 11
click at [78, 102] on div "0961661434 - VẸN" at bounding box center [79, 107] width 74 height 11
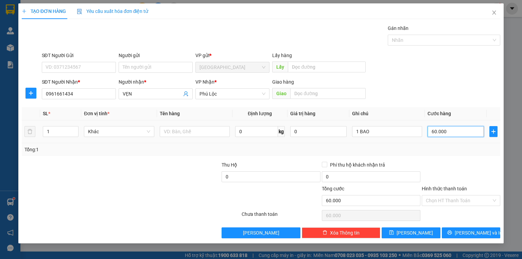
click at [451, 130] on input "60.000" at bounding box center [456, 131] width 56 height 11
click at [440, 155] on div "Tổng: 1" at bounding box center [261, 149] width 479 height 13
drag, startPoint x: 439, startPoint y: 155, endPoint x: 449, endPoint y: 185, distance: 31.1
click at [440, 155] on div "Tổng: 1" at bounding box center [261, 149] width 479 height 13
click at [442, 209] on div "Chọn HT Thanh Toán" at bounding box center [461, 216] width 80 height 14
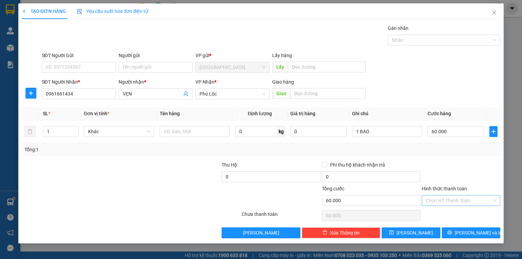
click at [446, 201] on input "Hình thức thanh toán" at bounding box center [459, 200] width 66 height 10
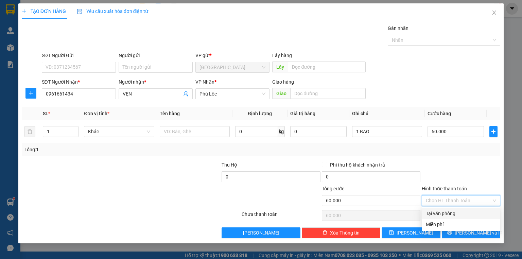
click at [446, 211] on div "Tại văn phòng" at bounding box center [461, 213] width 70 height 7
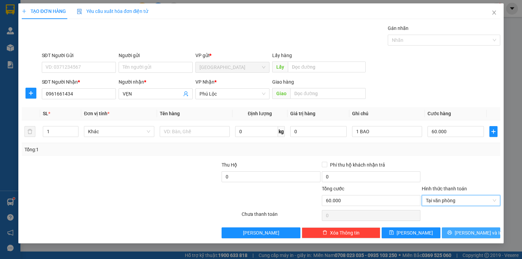
click at [466, 230] on span "Lưu và In" at bounding box center [479, 232] width 48 height 7
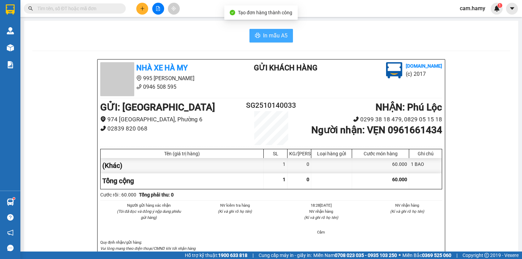
click at [263, 36] on span "In mẫu A5" at bounding box center [275, 35] width 24 height 8
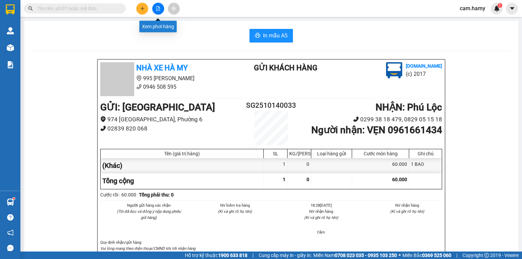
click at [163, 9] on button at bounding box center [158, 9] width 12 height 12
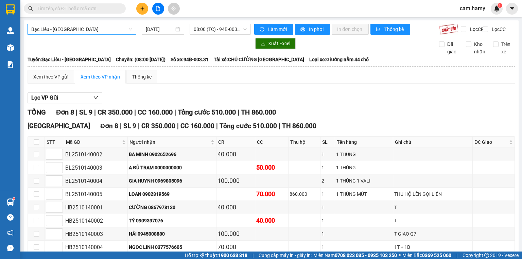
drag, startPoint x: 110, startPoint y: 32, endPoint x: 103, endPoint y: 34, distance: 7.2
click at [110, 32] on span "Bạc Liêu - Sài Gòn" at bounding box center [81, 29] width 101 height 10
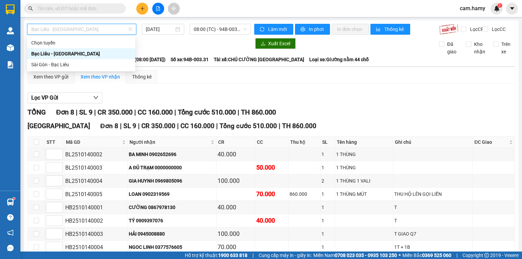
click at [74, 54] on div "Bạc Liêu - Sài Gòn" at bounding box center [81, 53] width 100 height 7
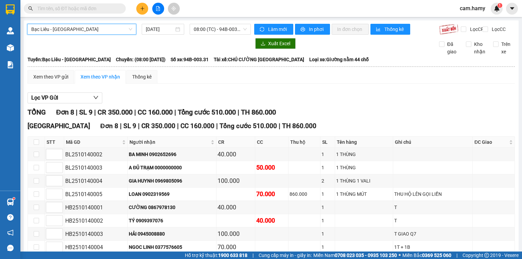
click at [92, 29] on span "Bạc Liêu - Sài Gòn" at bounding box center [81, 29] width 101 height 10
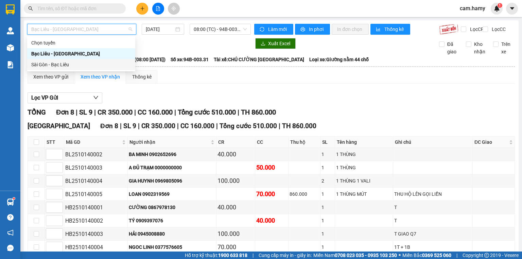
click at [73, 67] on div "Sài Gòn - Bạc Liêu" at bounding box center [81, 64] width 100 height 7
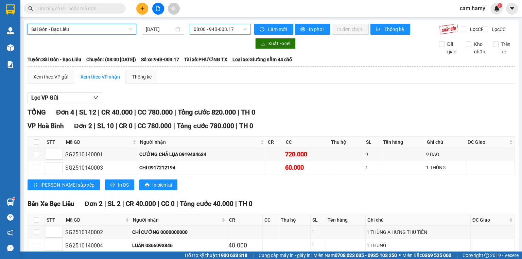
click at [217, 28] on span "08:00 - 94B-003.17" at bounding box center [220, 29] width 53 height 10
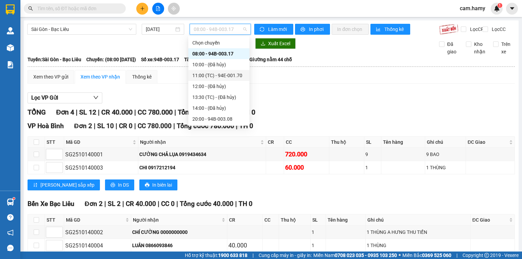
click at [209, 79] on div "11:00 (TC) - 94E-001.70" at bounding box center [218, 75] width 61 height 11
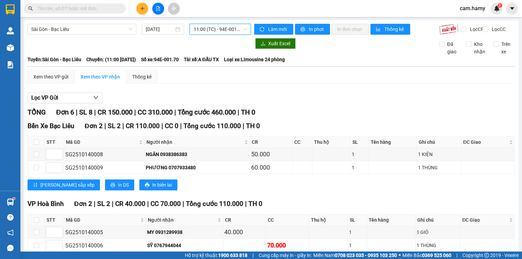
scroll to position [82, 0]
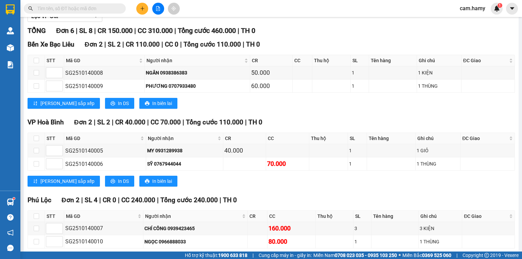
click at [313, 109] on div "Lưu sắp xếp In DS In biên lai" at bounding box center [271, 103] width 487 height 11
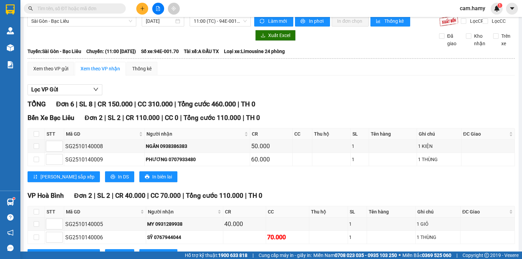
scroll to position [0, 0]
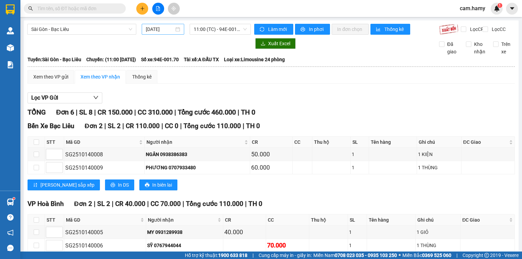
click at [158, 27] on input "14/10/2025" at bounding box center [160, 28] width 28 height 7
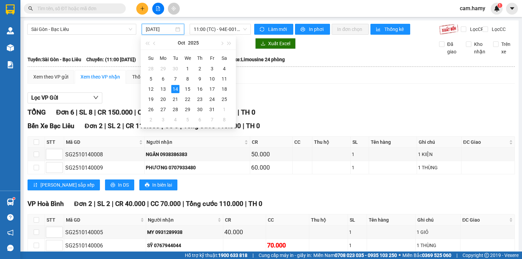
click at [297, 112] on div "Lọc VP Gửi TỔNG Đơn 6 | SL 8 | CR 150.000 | CC 310.000 | Tổng cước 460.000 | T…" at bounding box center [271, 221] width 487 height 265
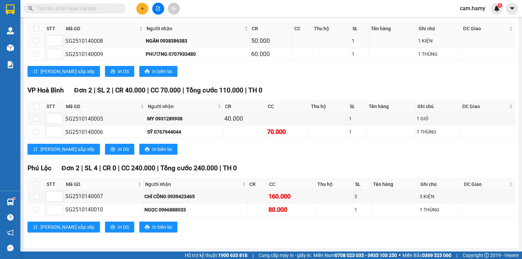
scroll to position [35, 0]
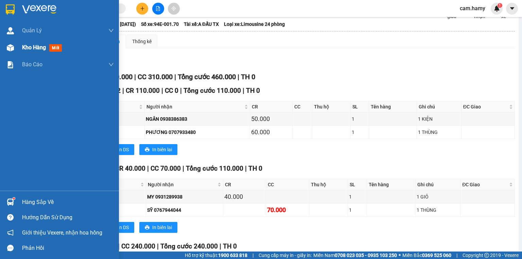
click at [15, 48] on div at bounding box center [10, 48] width 12 height 12
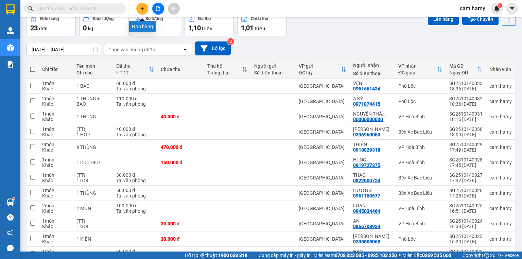
click at [140, 5] on button at bounding box center [142, 9] width 12 height 12
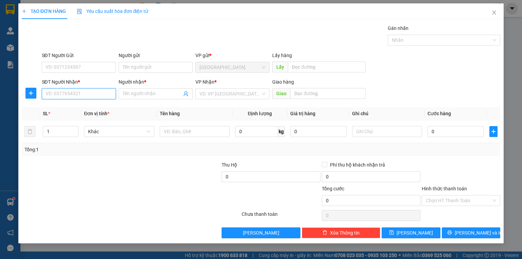
click at [85, 95] on input "SĐT Người Nhận *" at bounding box center [79, 93] width 74 height 11
click at [87, 93] on input "0983234771" at bounding box center [79, 93] width 74 height 11
click at [216, 96] on input "search" at bounding box center [230, 94] width 61 height 10
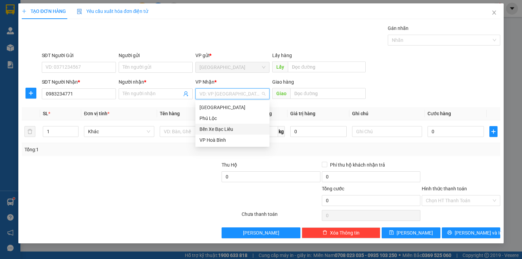
drag, startPoint x: 219, startPoint y: 127, endPoint x: 168, endPoint y: 110, distance: 53.3
click at [218, 127] on div "Bến Xe Bạc Liêu" at bounding box center [233, 128] width 66 height 7
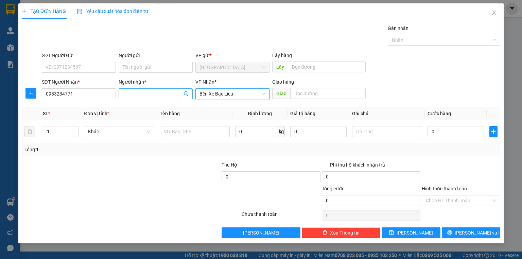
click at [131, 89] on span at bounding box center [156, 93] width 74 height 11
click at [134, 91] on input "Người nhận *" at bounding box center [152, 93] width 59 height 7
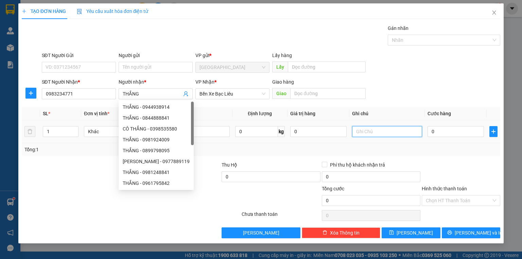
click at [374, 135] on input "text" at bounding box center [387, 131] width 70 height 11
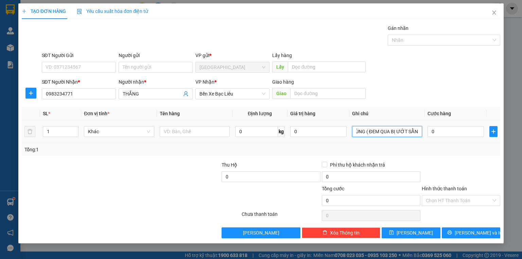
scroll to position [0, 12]
click at [457, 134] on input "0" at bounding box center [456, 131] width 56 height 11
click at [461, 154] on div "Tổng: 1" at bounding box center [261, 149] width 479 height 13
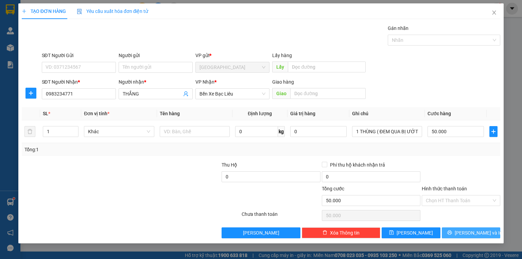
click at [469, 234] on span "Lưu và In" at bounding box center [479, 232] width 48 height 7
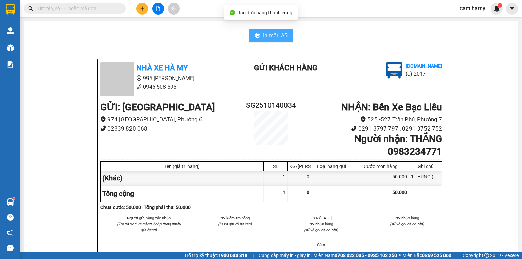
click at [276, 36] on span "In mẫu A5" at bounding box center [275, 35] width 24 height 8
click at [135, 9] on div at bounding box center [158, 9] width 51 height 12
click at [141, 9] on icon "plus" at bounding box center [142, 8] width 5 height 5
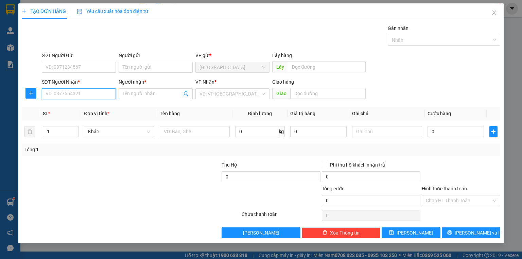
click at [95, 88] on input "SĐT Người Nhận *" at bounding box center [79, 93] width 74 height 11
click at [95, 105] on div "0838391891 - TUẤN" at bounding box center [79, 106] width 66 height 7
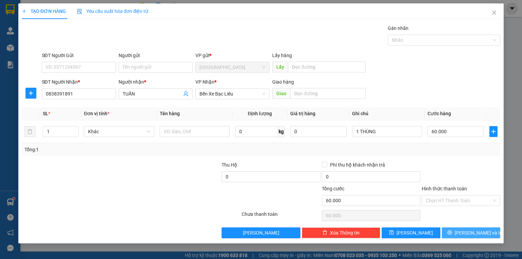
click at [494, 235] on button "Lưu và In" at bounding box center [471, 232] width 59 height 11
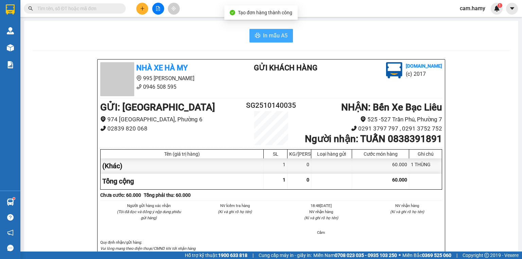
click at [263, 38] on span "In mẫu A5" at bounding box center [275, 35] width 24 height 8
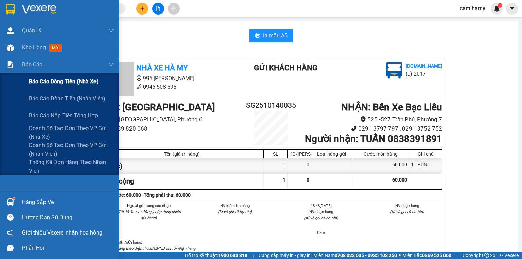
click at [27, 80] on div "Báo cáo dòng tiền (nhà xe)" at bounding box center [59, 81] width 119 height 17
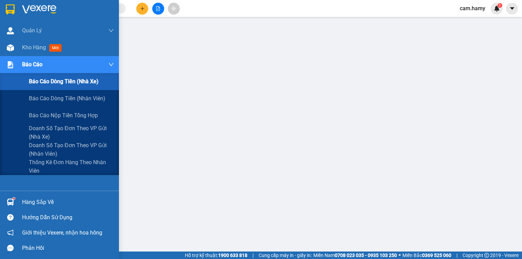
click at [25, 49] on span "Kho hàng" at bounding box center [34, 47] width 24 height 6
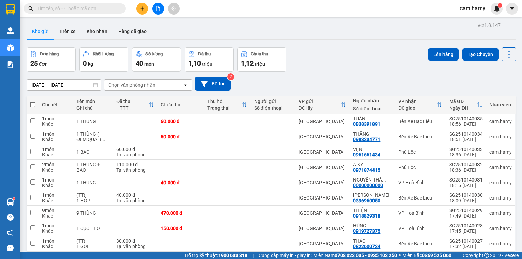
click at [34, 104] on span at bounding box center [32, 104] width 5 height 5
click at [33, 101] on input "checkbox" at bounding box center [33, 101] width 0 height 0
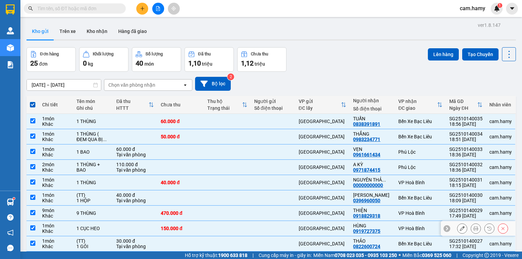
scroll to position [82, 0]
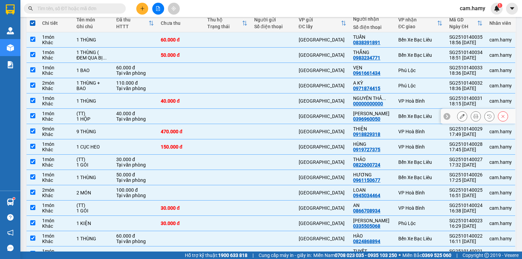
click at [82, 121] on div "1 HỘP" at bounding box center [92, 118] width 33 height 5
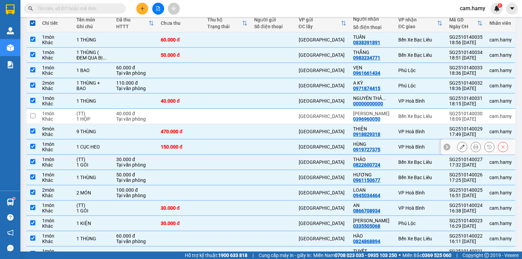
scroll to position [109, 0]
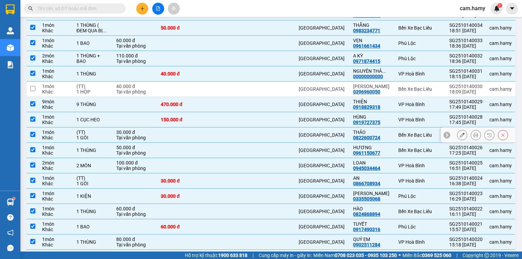
click at [103, 137] on div "1 GÓI" at bounding box center [92, 137] width 33 height 5
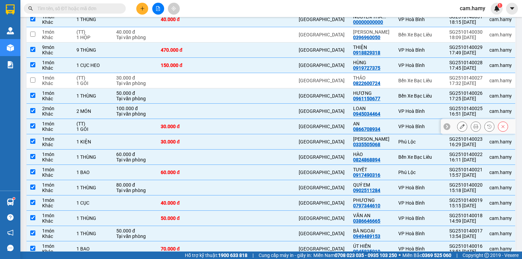
click at [82, 126] on div "1 GÓI" at bounding box center [92, 128] width 33 height 5
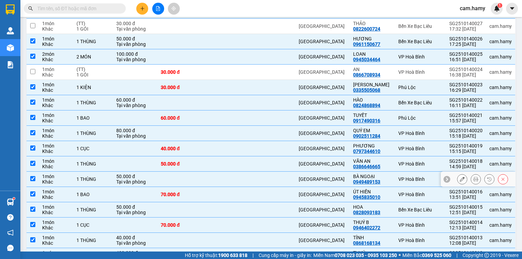
scroll to position [270, 0]
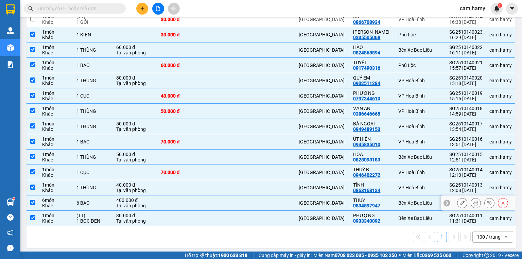
drag, startPoint x: 87, startPoint y: 208, endPoint x: 88, endPoint y: 215, distance: 6.8
click at [87, 210] on tbody "1 món Khác 1 THÙNG 60.000 đ Sài Gòn TUẤN 0838391891 Bến Xe Bạc Liêu SG251014003…" at bounding box center [272, 35] width 490 height 382
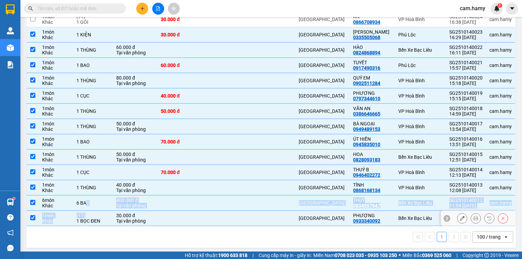
click at [84, 213] on div "(TT)" at bounding box center [92, 215] width 33 height 5
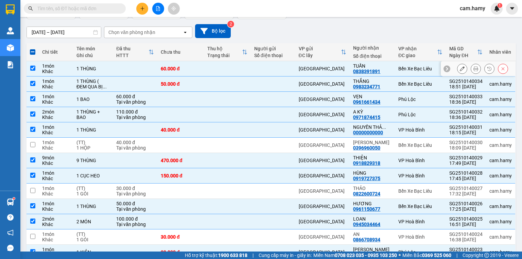
scroll to position [0, 0]
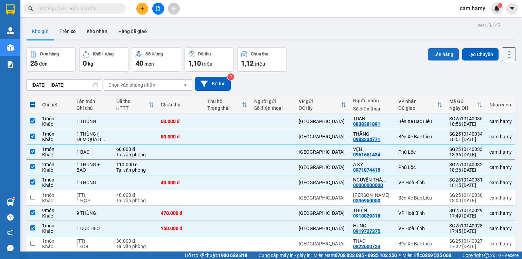
click at [428, 53] on button "Lên hàng" at bounding box center [443, 54] width 31 height 12
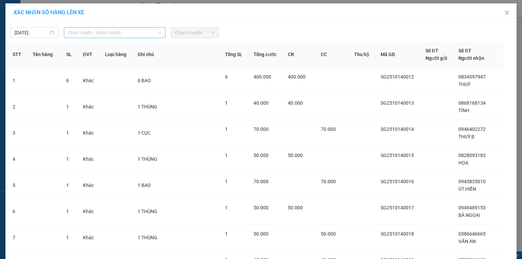
click at [122, 33] on span "Chọn tuyến - nhóm tuyến" at bounding box center [114, 33] width 93 height 10
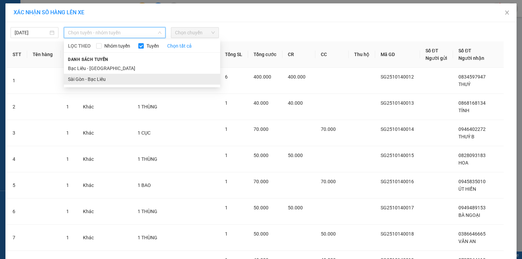
click at [107, 74] on li "Sài Gòn - Bạc Liêu" at bounding box center [142, 79] width 156 height 11
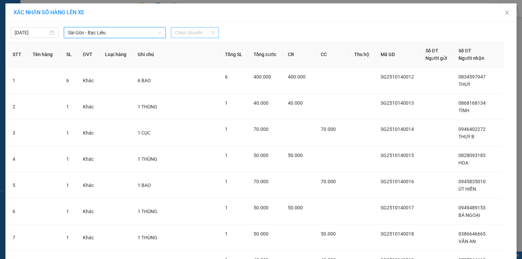
click at [199, 31] on span "Chọn chuyến" at bounding box center [195, 33] width 40 height 10
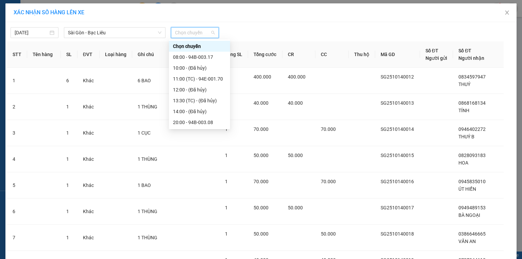
scroll to position [11, 0]
click at [203, 109] on div "20:00 - 94B-003.08" at bounding box center [199, 111] width 53 height 7
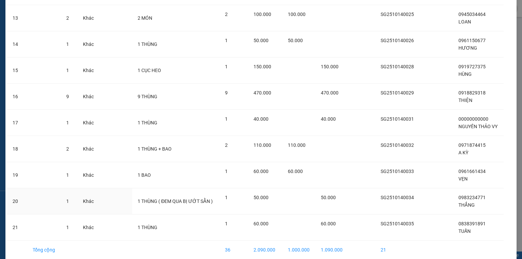
scroll to position [410, 0]
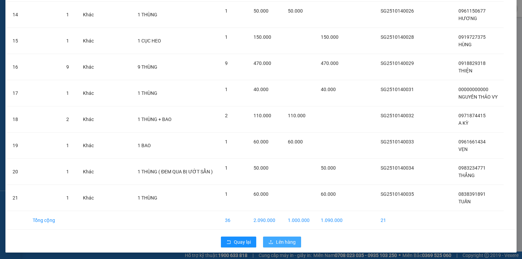
click at [282, 237] on button "Lên hàng" at bounding box center [282, 242] width 38 height 11
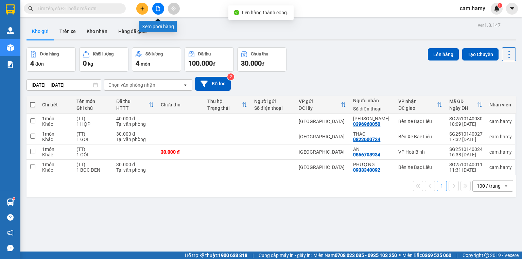
click at [160, 10] on icon "file-add" at bounding box center [158, 8] width 5 height 5
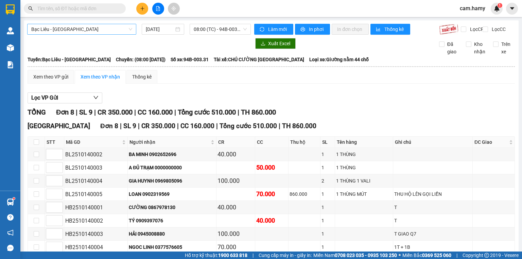
click at [98, 28] on span "Bạc Liêu - Sài Gòn" at bounding box center [81, 29] width 101 height 10
click at [141, 10] on icon "plus" at bounding box center [142, 8] width 5 height 5
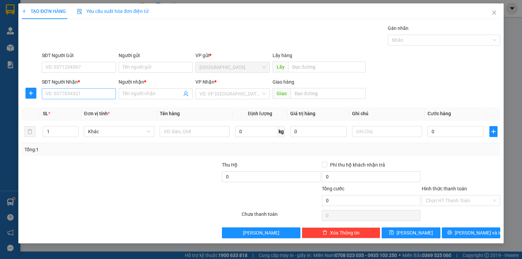
click at [109, 87] on div "SĐT Người Nhận *" at bounding box center [79, 83] width 74 height 10
click at [109, 91] on input "SĐT Người Nhận *" at bounding box center [79, 93] width 74 height 11
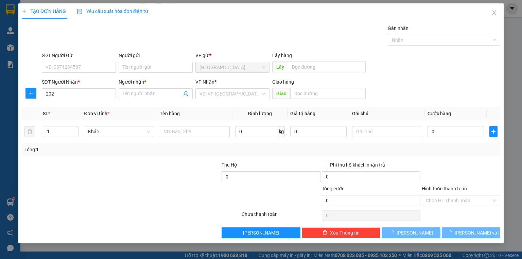
click at [87, 101] on div "SĐT Người Nhận * 202" at bounding box center [79, 90] width 74 height 24
click at [85, 94] on input "202" at bounding box center [79, 93] width 74 height 11
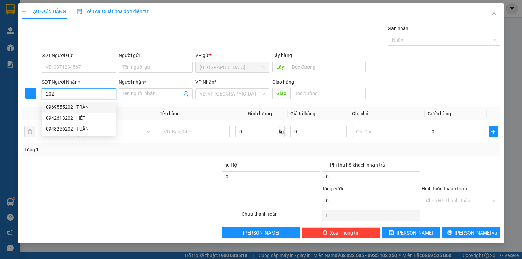
click at [82, 104] on div "0969555202 - TRÂN" at bounding box center [79, 106] width 66 height 7
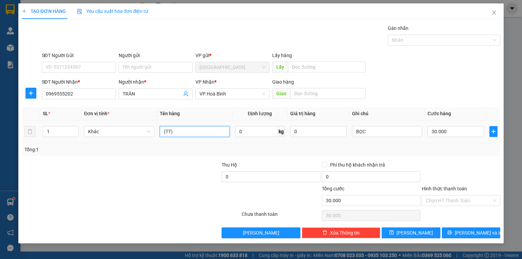
click at [189, 132] on input "(TT)" at bounding box center [195, 131] width 70 height 11
click at [190, 132] on input "(TT)" at bounding box center [195, 131] width 70 height 11
click at [190, 133] on input "(TT)" at bounding box center [195, 131] width 70 height 11
click at [453, 129] on input "30.000" at bounding box center [456, 131] width 56 height 11
drag, startPoint x: 454, startPoint y: 166, endPoint x: 461, endPoint y: 181, distance: 17.2
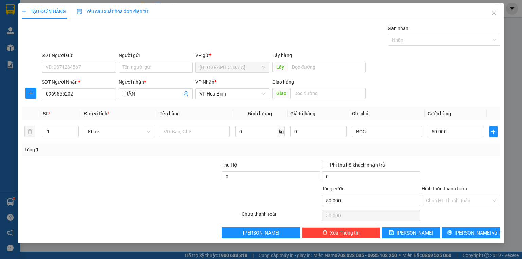
click at [454, 166] on div at bounding box center [461, 173] width 80 height 24
click at [457, 177] on div at bounding box center [461, 173] width 80 height 24
click at [472, 230] on span "Lưu và In" at bounding box center [479, 232] width 48 height 7
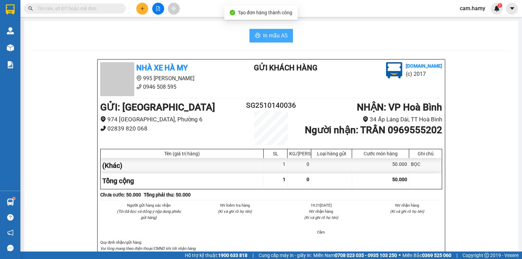
click at [271, 31] on span "In mẫu A5" at bounding box center [275, 35] width 24 height 8
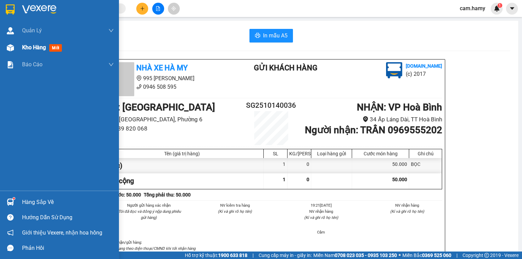
click at [19, 50] on div "Kho hàng mới" at bounding box center [59, 47] width 119 height 17
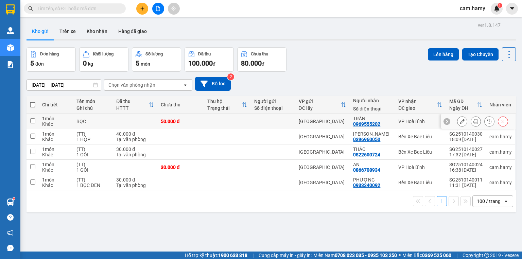
click at [108, 119] on div "BỌC" at bounding box center [92, 121] width 33 height 5
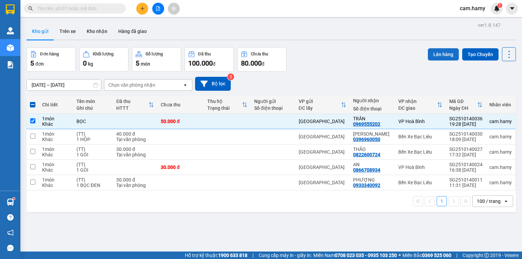
click at [446, 50] on button "Lên hàng" at bounding box center [443, 54] width 31 height 12
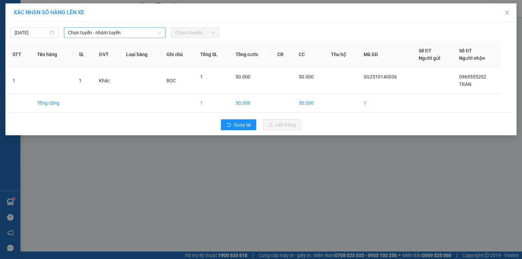
click at [119, 33] on span "Chọn tuyến - nhóm tuyến" at bounding box center [114, 33] width 93 height 10
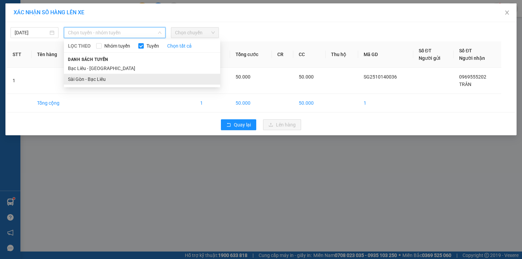
click at [94, 76] on li "Sài Gòn - Bạc Liêu" at bounding box center [142, 79] width 156 height 11
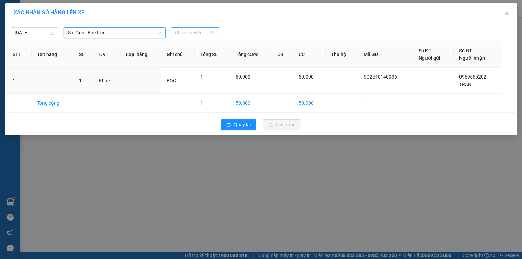
click at [197, 30] on span "Chọn chuyến" at bounding box center [195, 33] width 40 height 10
click at [191, 44] on th "Ghi chú" at bounding box center [178, 54] width 34 height 26
click at [193, 36] on span "Chọn chuyến" at bounding box center [195, 33] width 40 height 10
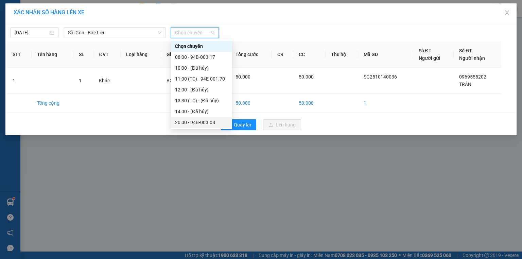
scroll to position [11, 0]
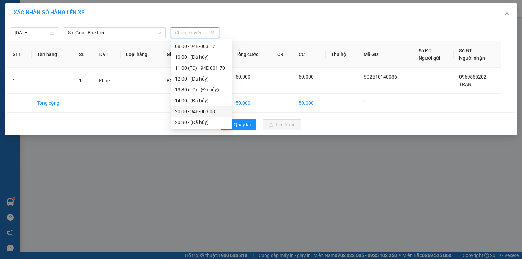
click at [209, 113] on div "20:00 - 94B-003.08" at bounding box center [201, 111] width 53 height 7
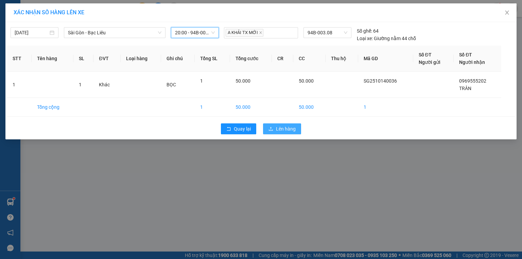
click at [277, 125] on span "Lên hàng" at bounding box center [286, 128] width 20 height 7
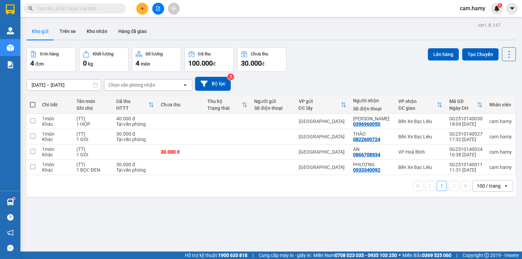
click at [156, 12] on button at bounding box center [158, 9] width 12 height 12
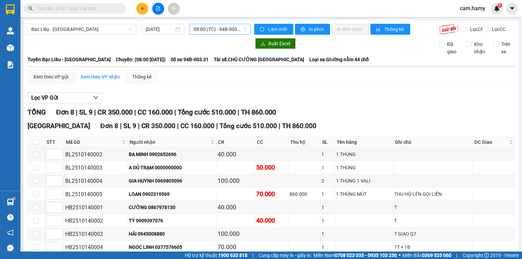
click at [195, 27] on span "08:00 (TC) - 94B-003.31" at bounding box center [220, 29] width 53 height 10
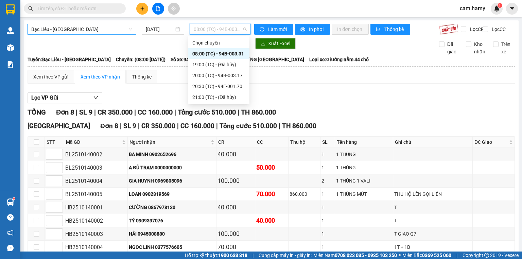
drag, startPoint x: 83, startPoint y: 27, endPoint x: 82, endPoint y: 34, distance: 7.6
click at [83, 27] on span "Bạc Liêu - Sài Gòn" at bounding box center [81, 29] width 101 height 10
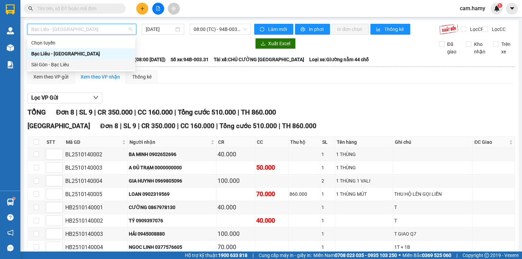
click at [64, 69] on div "Sài Gòn - Bạc Liêu" at bounding box center [81, 64] width 108 height 11
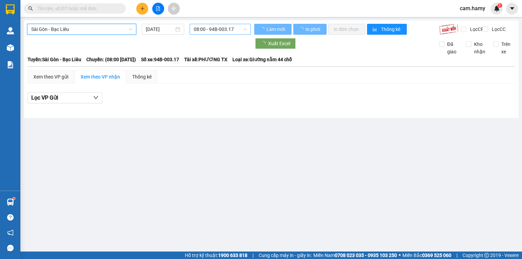
click at [227, 32] on span "08:00 - 94B-003.17" at bounding box center [220, 29] width 53 height 10
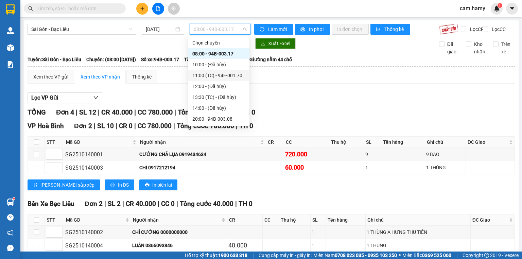
scroll to position [11, 0]
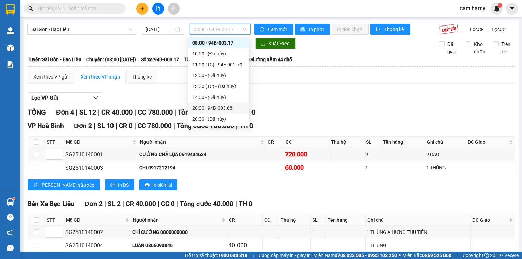
click at [231, 109] on div "20:00 - 94B-003.08" at bounding box center [218, 107] width 53 height 7
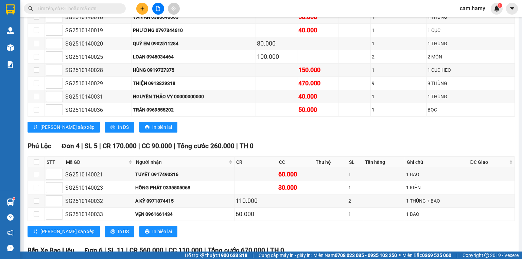
scroll to position [326, 0]
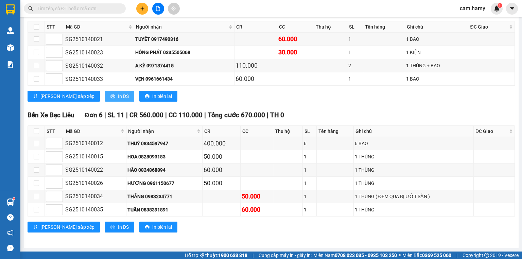
click at [118, 100] on span "In DS" at bounding box center [123, 95] width 11 height 7
click at [105, 223] on button "In DS" at bounding box center [119, 227] width 29 height 11
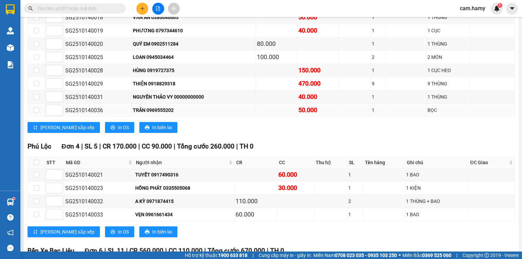
scroll to position [136, 0]
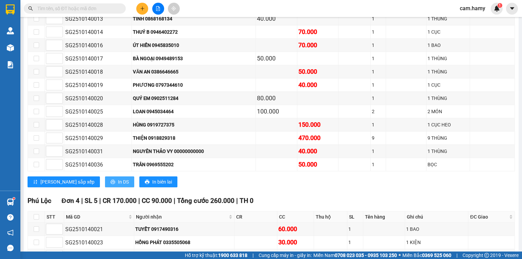
click at [118, 182] on span "In DS" at bounding box center [123, 181] width 11 height 7
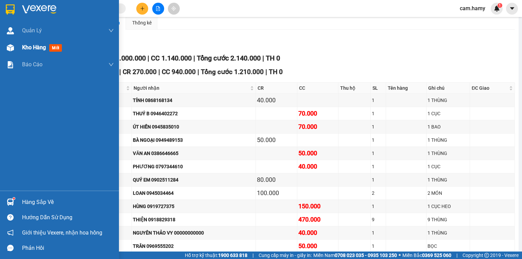
drag, startPoint x: 19, startPoint y: 48, endPoint x: 22, endPoint y: 54, distance: 7.0
click at [19, 48] on div "Kho hàng mới" at bounding box center [59, 47] width 119 height 17
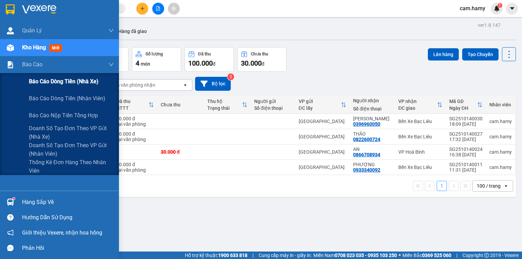
click at [48, 79] on span "Báo cáo dòng tiền (nhà xe)" at bounding box center [64, 81] width 70 height 8
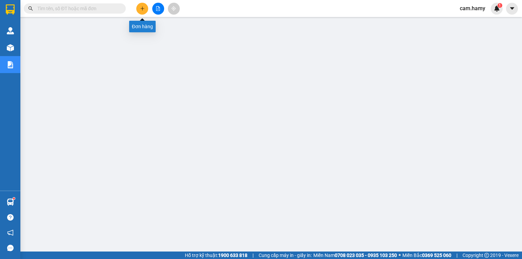
click at [143, 11] on icon "plus" at bounding box center [142, 8] width 5 height 5
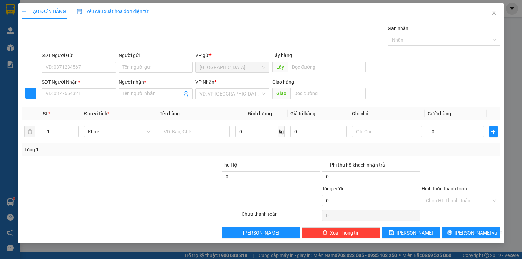
click at [222, 86] on div "VP Nhận *" at bounding box center [232, 83] width 74 height 10
click at [224, 92] on input "search" at bounding box center [230, 94] width 61 height 10
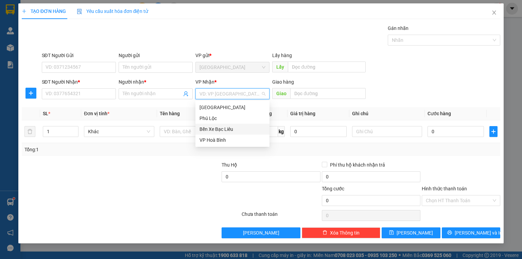
click at [221, 131] on div "Bến Xe Bạc Liêu" at bounding box center [233, 128] width 66 height 7
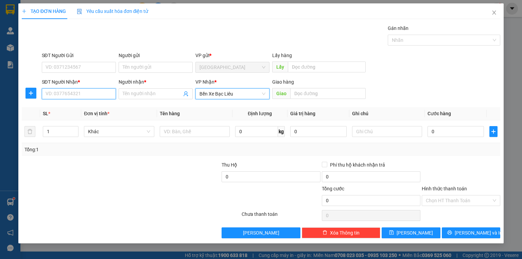
click at [58, 95] on input "SĐT Người Nhận *" at bounding box center [79, 93] width 74 height 11
type input "0932500138"
click at [80, 102] on div "0932500138 - HẠO" at bounding box center [79, 107] width 74 height 11
type input "HẠO"
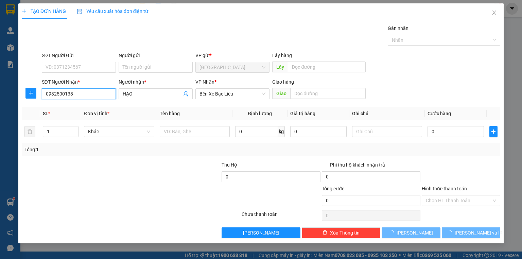
type input "100.000"
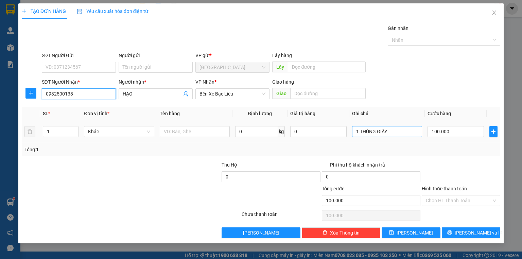
type input "0932500138"
click at [403, 129] on input "1 THÙNG GIẤY" at bounding box center [387, 131] width 70 height 11
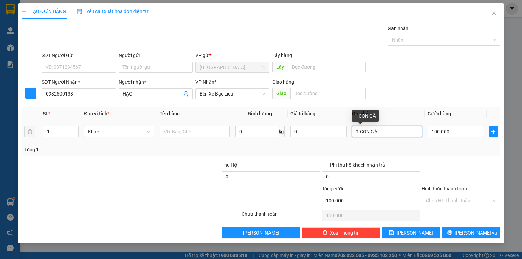
type input "1 CON GÀ"
drag, startPoint x: 427, startPoint y: 131, endPoint x: 433, endPoint y: 132, distance: 6.7
click at [430, 132] on td "100.000" at bounding box center [456, 131] width 62 height 23
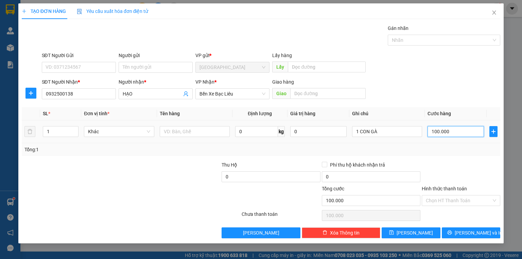
click at [433, 132] on input "100.000" at bounding box center [456, 131] width 56 height 11
type input "1"
type input "15"
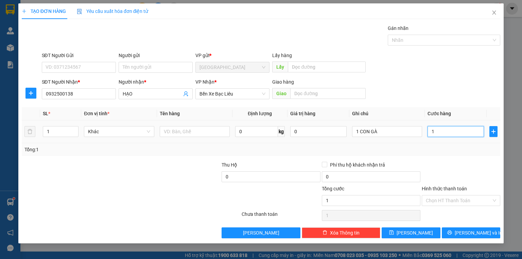
type input "15"
type input "150"
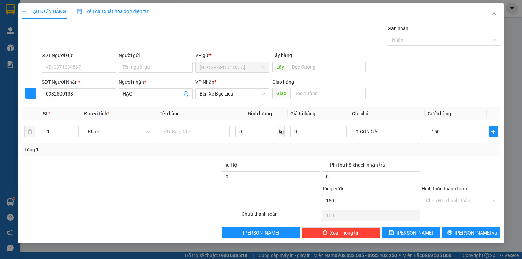
type input "150.000"
click at [442, 148] on div "Tổng: 1" at bounding box center [260, 149] width 473 height 7
click at [401, 134] on input "1 CON GÀ" at bounding box center [387, 131] width 70 height 11
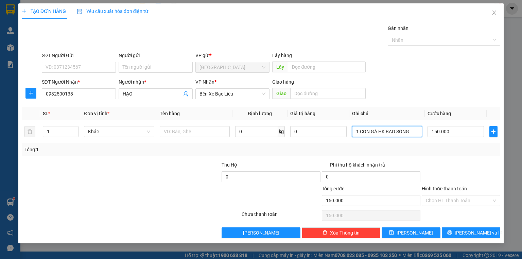
type input "1 CON GÀ HK BAO SỐNG"
click at [456, 163] on div at bounding box center [461, 173] width 80 height 24
click at [451, 160] on div "Transit Pickup Surcharge Ids Transit Deliver Surcharge Ids Transit Deliver Surc…" at bounding box center [261, 131] width 479 height 214
click at [468, 231] on span "Lưu và In" at bounding box center [479, 232] width 48 height 7
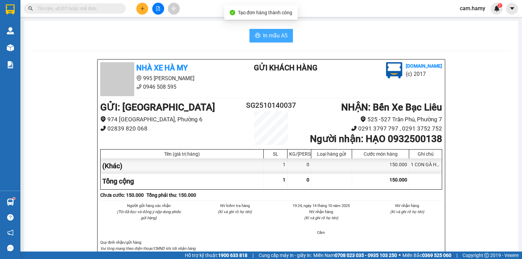
click at [272, 38] on span "In mẫu A5" at bounding box center [275, 35] width 24 height 8
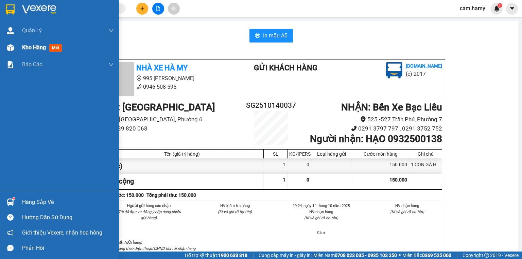
click at [17, 40] on div "Kho hàng mới" at bounding box center [59, 47] width 119 height 17
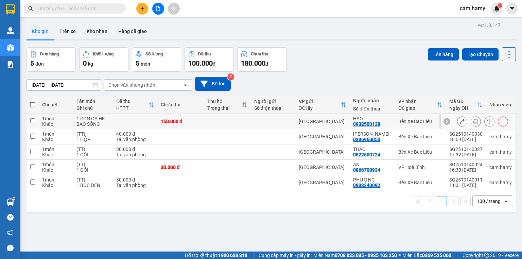
click at [199, 120] on div "150.000 đ" at bounding box center [181, 121] width 40 height 5
checkbox input "true"
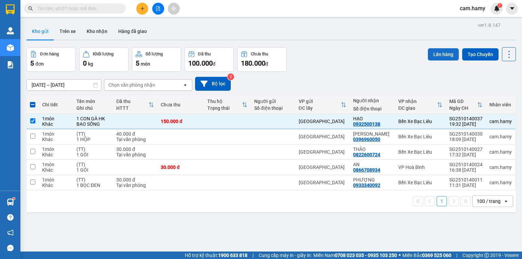
click at [443, 55] on button "Lên hàng" at bounding box center [443, 54] width 31 height 12
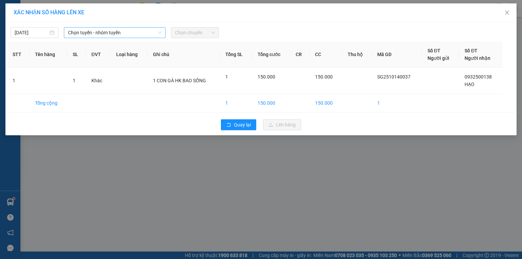
click at [136, 35] on span "Chọn tuyến - nhóm tuyến" at bounding box center [114, 33] width 93 height 10
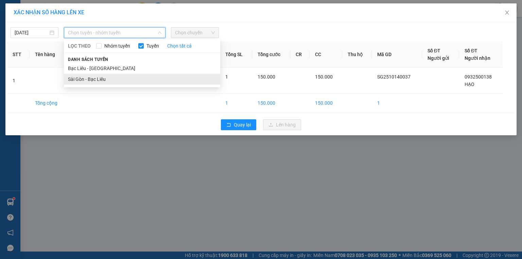
click at [99, 76] on li "Sài Gòn - Bạc Liêu" at bounding box center [142, 79] width 156 height 11
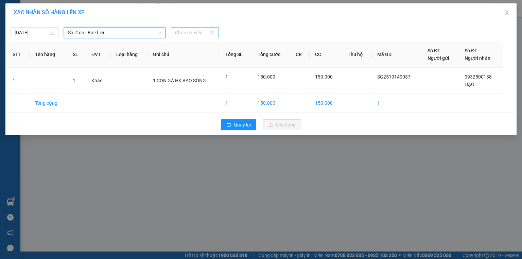
click at [193, 34] on span "Chọn chuyến" at bounding box center [195, 33] width 40 height 10
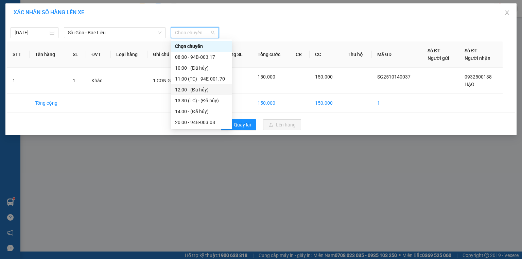
scroll to position [11, 0]
click at [217, 114] on div "20:00 - 94B-003.08" at bounding box center [201, 111] width 53 height 7
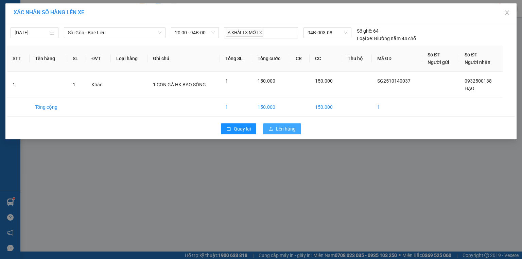
click at [277, 127] on span "Lên hàng" at bounding box center [286, 128] width 20 height 7
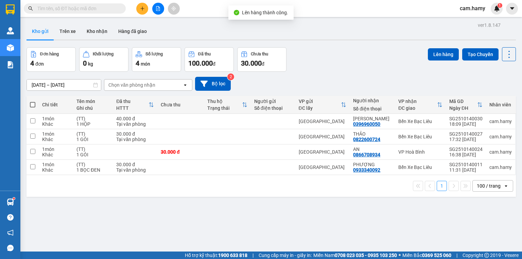
click at [158, 8] on icon "file-add" at bounding box center [158, 8] width 5 height 5
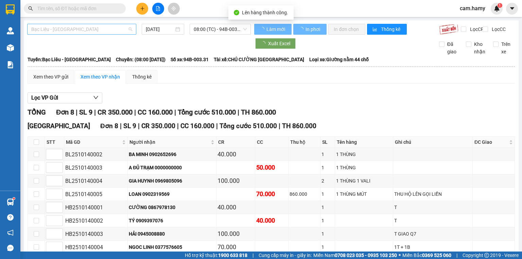
click at [95, 28] on span "Bạc Liêu - Sài Gòn" at bounding box center [81, 29] width 101 height 10
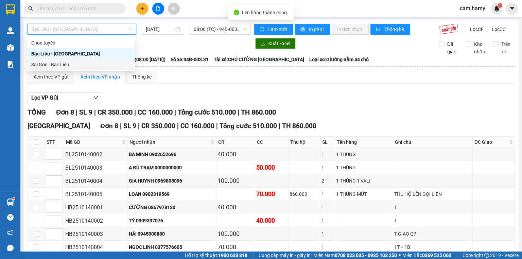
click at [65, 69] on div "Sài Gòn - Bạc Liêu" at bounding box center [81, 64] width 108 height 11
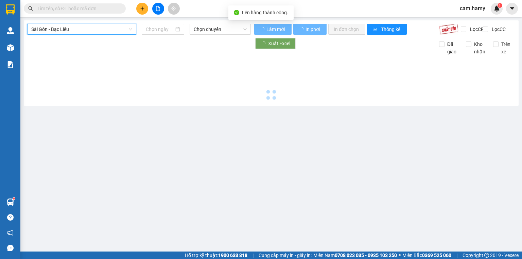
type input "14/10/2025"
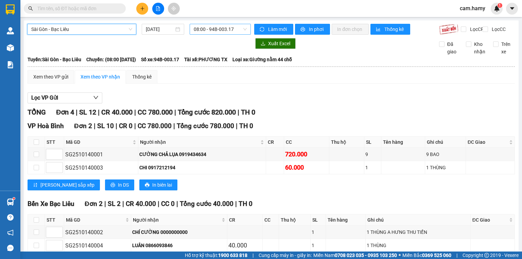
click at [209, 29] on span "08:00 - 94B-003.17" at bounding box center [220, 29] width 53 height 10
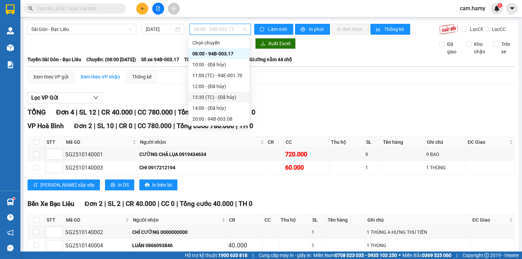
scroll to position [11, 0]
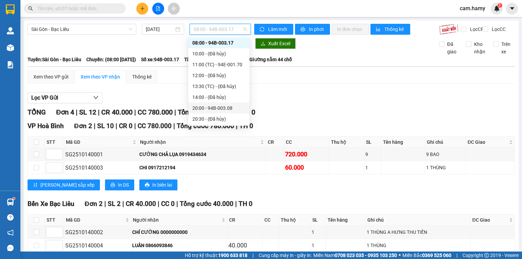
click at [220, 110] on div "20:00 - 94B-003.08" at bounding box center [218, 107] width 53 height 7
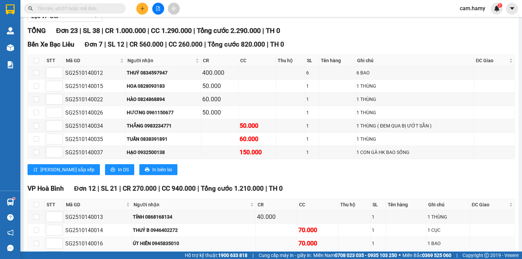
scroll to position [163, 0]
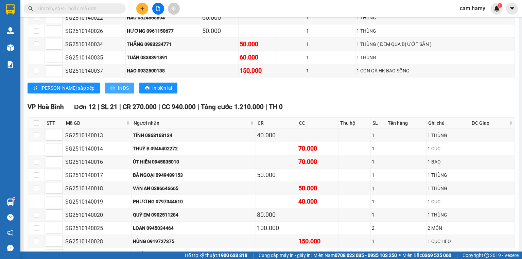
click at [118, 91] on span "In DS" at bounding box center [123, 87] width 11 height 7
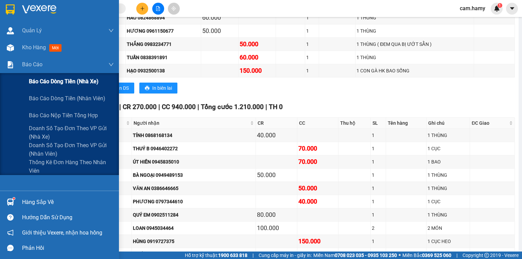
click at [46, 76] on div "Báo cáo dòng tiền (nhà xe)" at bounding box center [71, 81] width 85 height 17
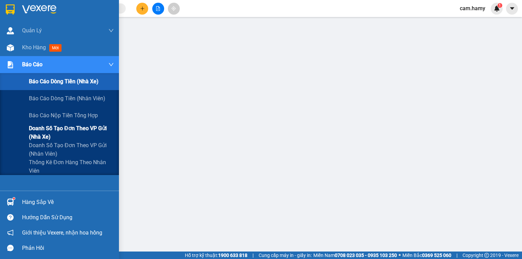
click at [55, 127] on span "Doanh số tạo đơn theo VP gửi (nhà xe)" at bounding box center [71, 132] width 85 height 17
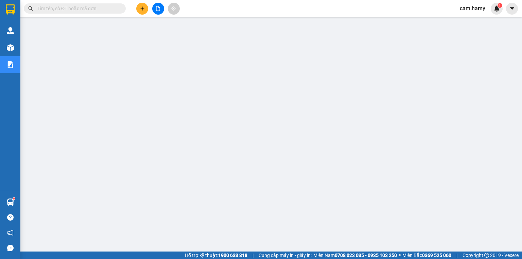
click at [158, 7] on icon "file-add" at bounding box center [158, 8] width 4 height 5
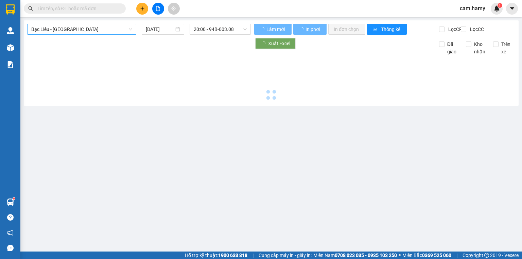
click at [78, 31] on span "Bạc Liêu - Sài Gòn" at bounding box center [81, 29] width 101 height 10
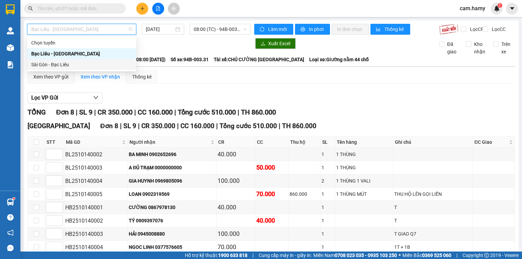
click at [68, 64] on div "Sài Gòn - Bạc Liêu" at bounding box center [81, 64] width 101 height 7
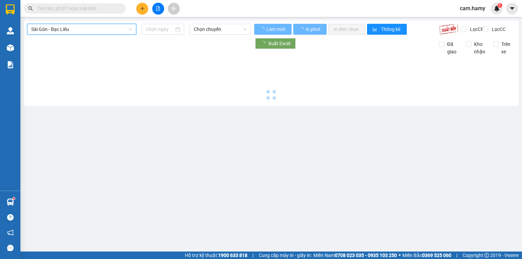
type input "14/10/2025"
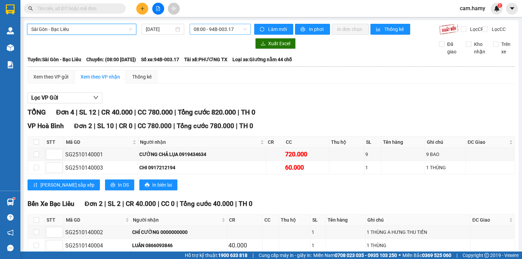
click at [215, 31] on span "08:00 - 94B-003.17" at bounding box center [220, 29] width 53 height 10
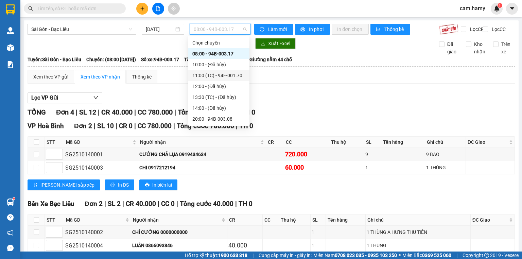
scroll to position [11, 0]
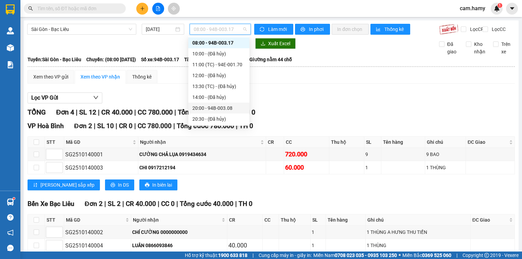
click at [220, 106] on div "20:00 - 94B-003.08" at bounding box center [218, 107] width 53 height 7
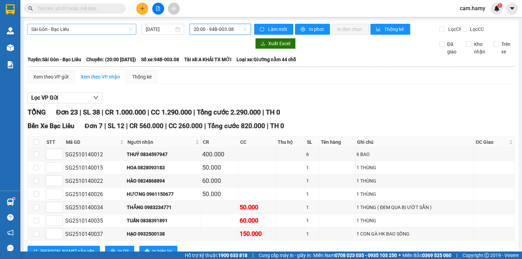
click at [65, 31] on span "Sài Gòn - Bạc Liêu" at bounding box center [81, 29] width 101 height 10
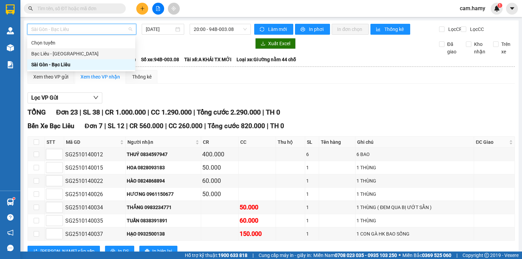
click at [57, 53] on div "Bạc Liêu - Sài Gòn" at bounding box center [81, 53] width 100 height 7
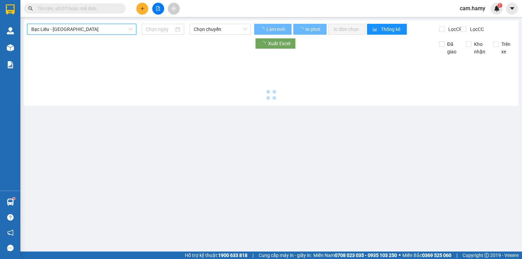
type input "14/10/2025"
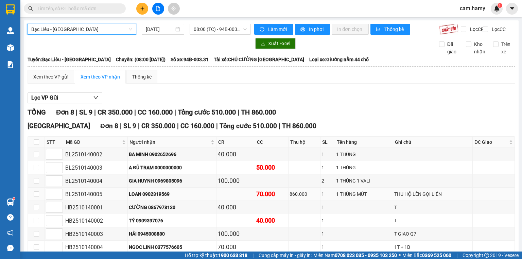
scroll to position [41, 0]
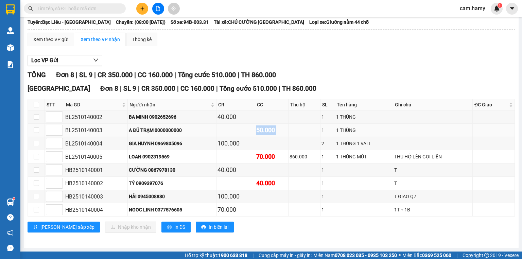
drag, startPoint x: 245, startPoint y: 136, endPoint x: 303, endPoint y: 136, distance: 57.1
click at [303, 136] on tr "BL2510140003 A ĐỦ TRẠM 0000000000 50.000 1 1 THÙNG" at bounding box center [271, 130] width 487 height 13
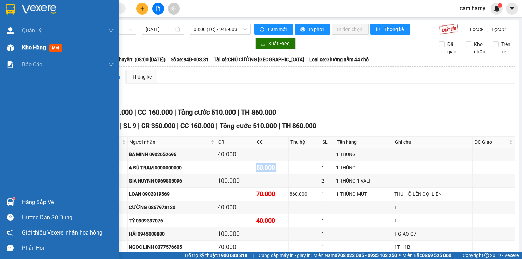
click at [33, 50] on span "Kho hàng" at bounding box center [34, 47] width 24 height 6
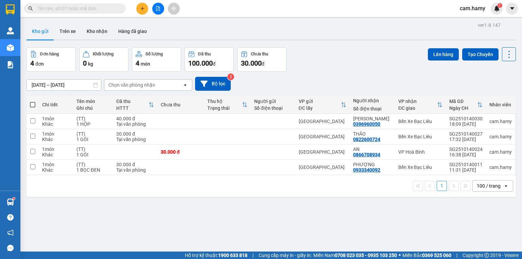
click at [30, 102] on span at bounding box center [32, 104] width 5 height 5
click at [33, 101] on input "checkbox" at bounding box center [33, 101] width 0 height 0
checkbox input "true"
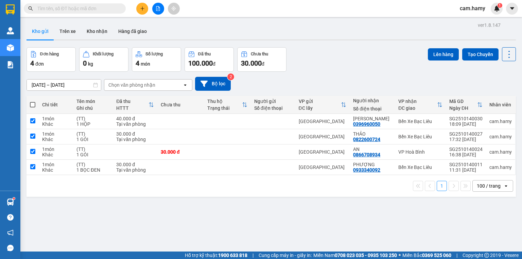
checkbox input "true"
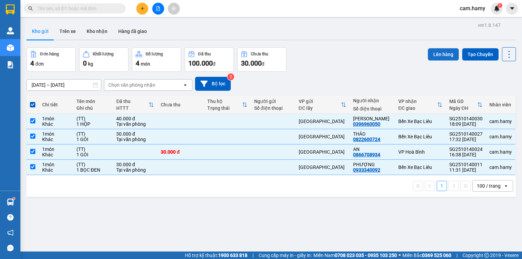
click at [448, 55] on button "Lên hàng" at bounding box center [443, 54] width 31 height 12
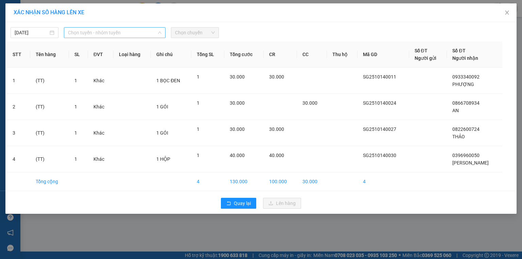
click at [142, 32] on span "Chọn tuyến - nhóm tuyến" at bounding box center [114, 33] width 93 height 10
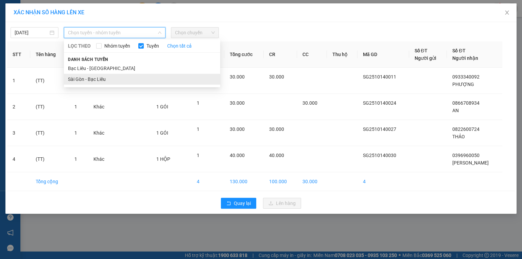
click at [112, 75] on li "Sài Gòn - Bạc Liêu" at bounding box center [142, 79] width 156 height 11
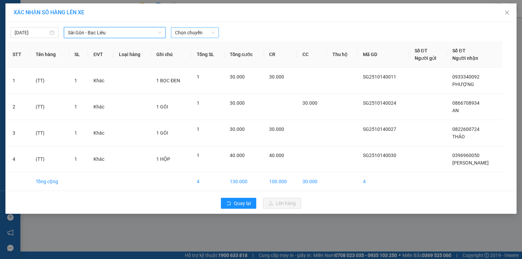
click at [206, 33] on span "Chọn chuyến" at bounding box center [195, 33] width 40 height 10
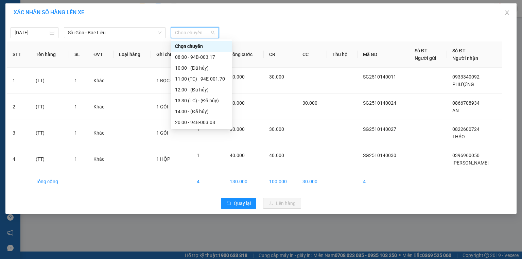
scroll to position [11, 0]
click at [194, 113] on div "20:00 - 94B-003.08" at bounding box center [201, 111] width 53 height 7
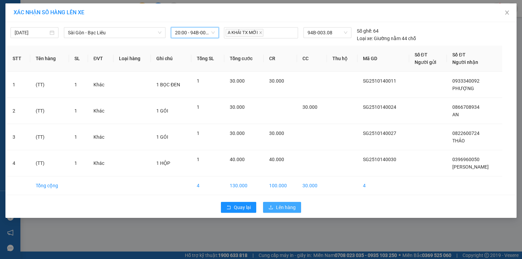
click at [280, 209] on span "Lên hàng" at bounding box center [286, 207] width 20 height 7
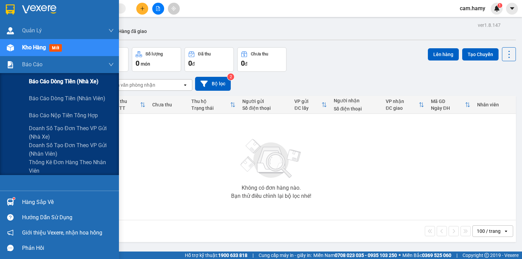
click at [46, 75] on div "Báo cáo dòng tiền (nhà xe)" at bounding box center [71, 81] width 85 height 17
